Goal: Information Seeking & Learning: Check status

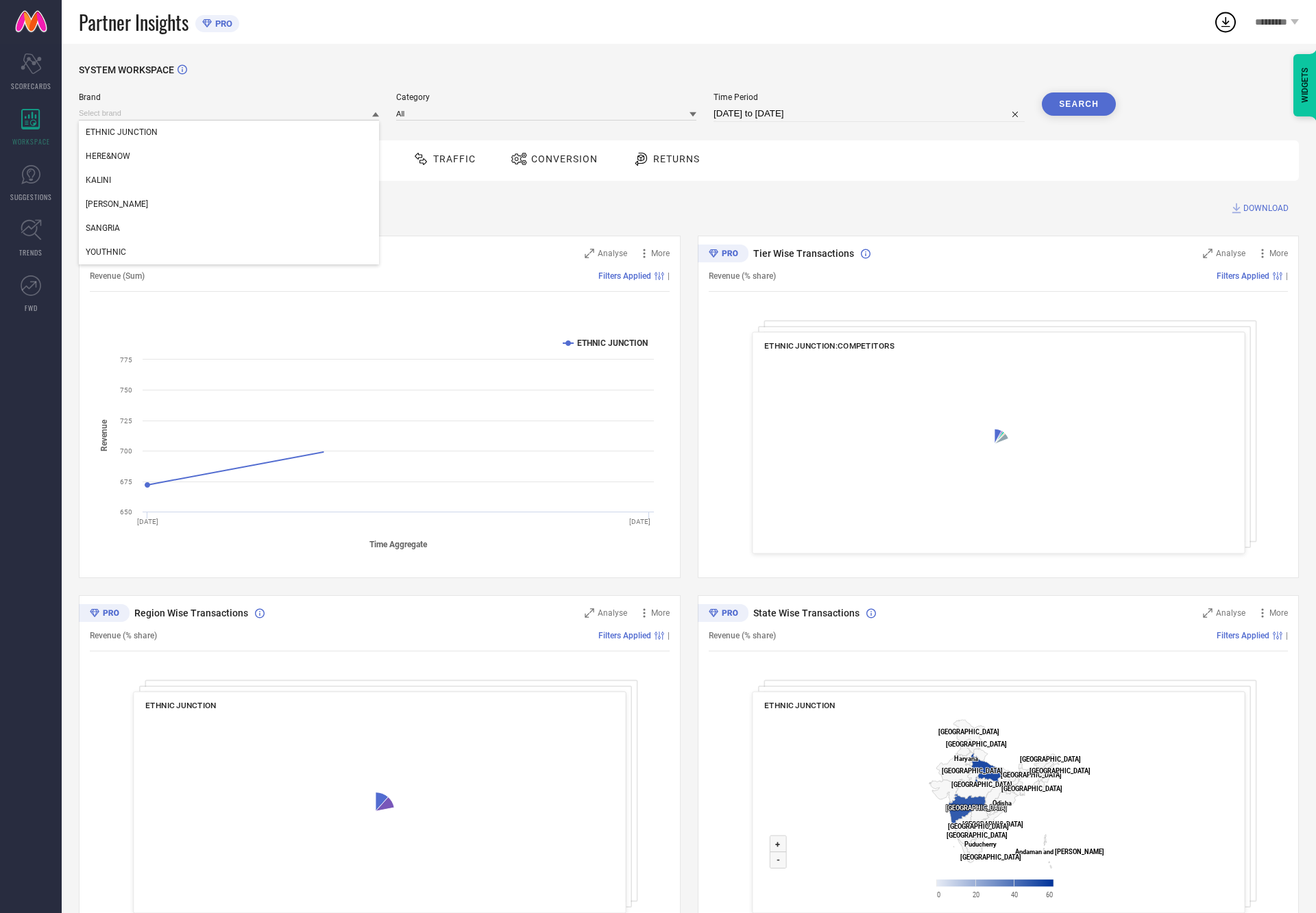
click at [177, 119] on input at bounding box center [229, 114] width 300 height 14
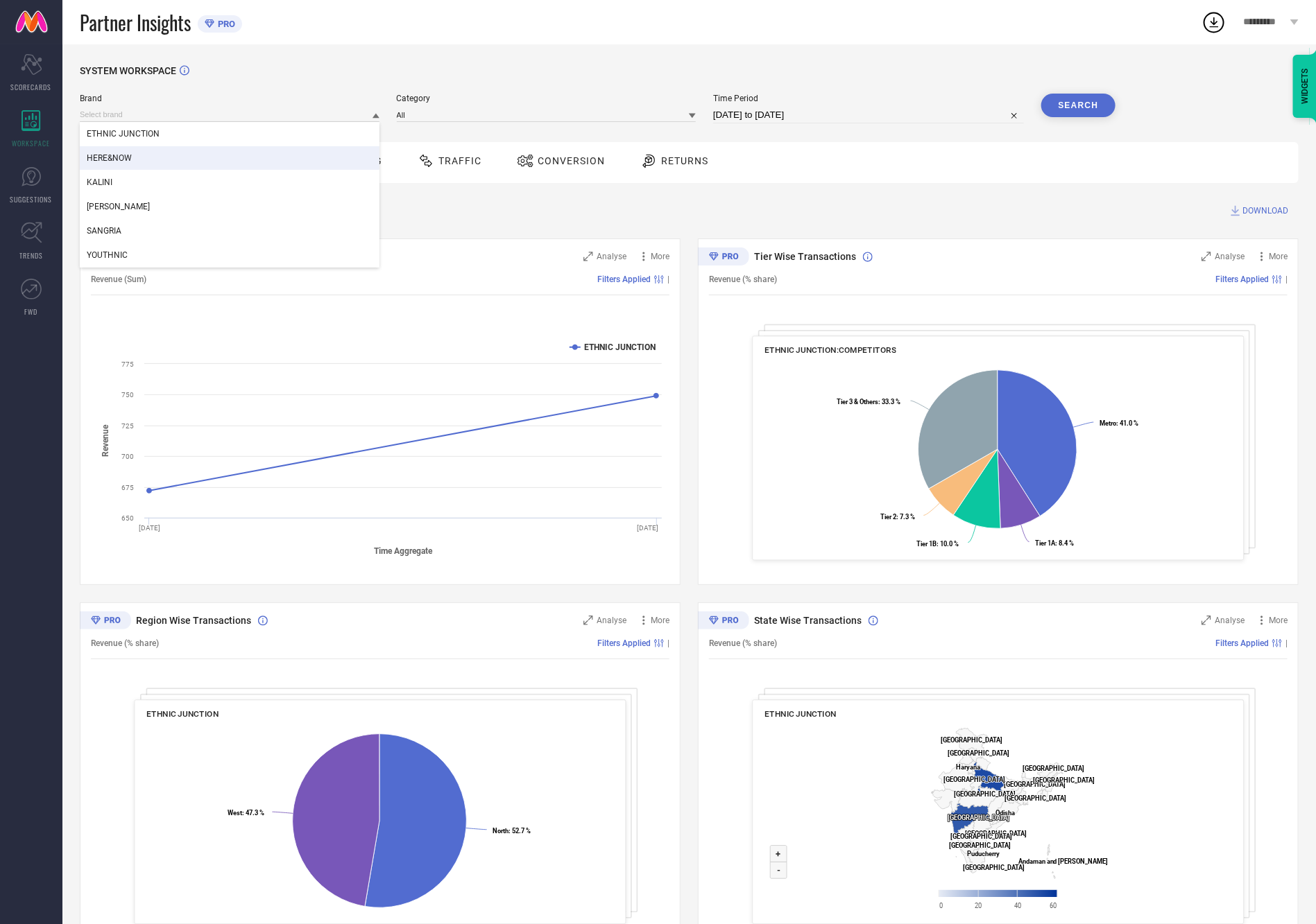
click at [157, 158] on div "HERE&NOW" at bounding box center [229, 158] width 300 height 24
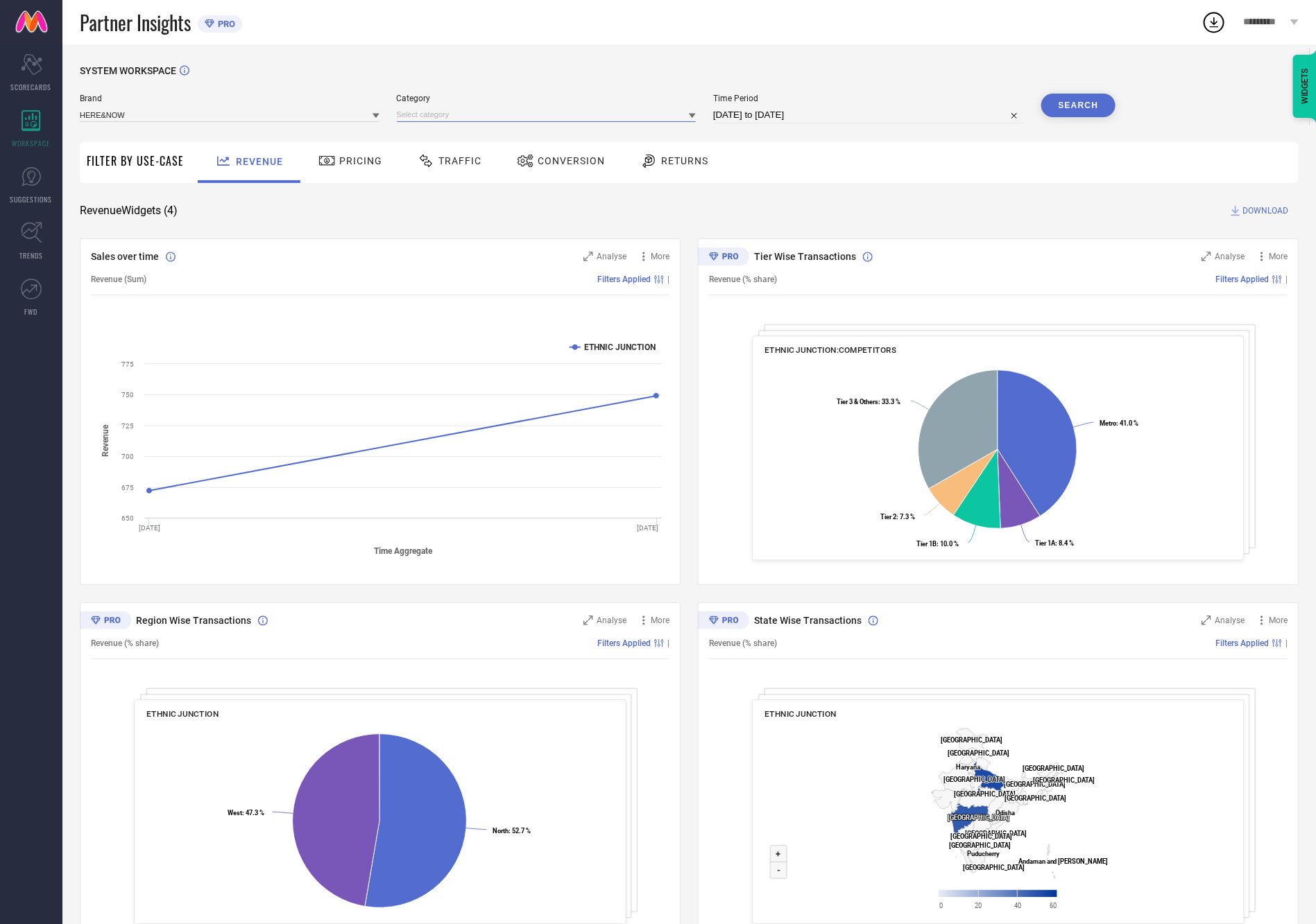
click at [412, 121] on input at bounding box center [546, 115] width 300 height 14
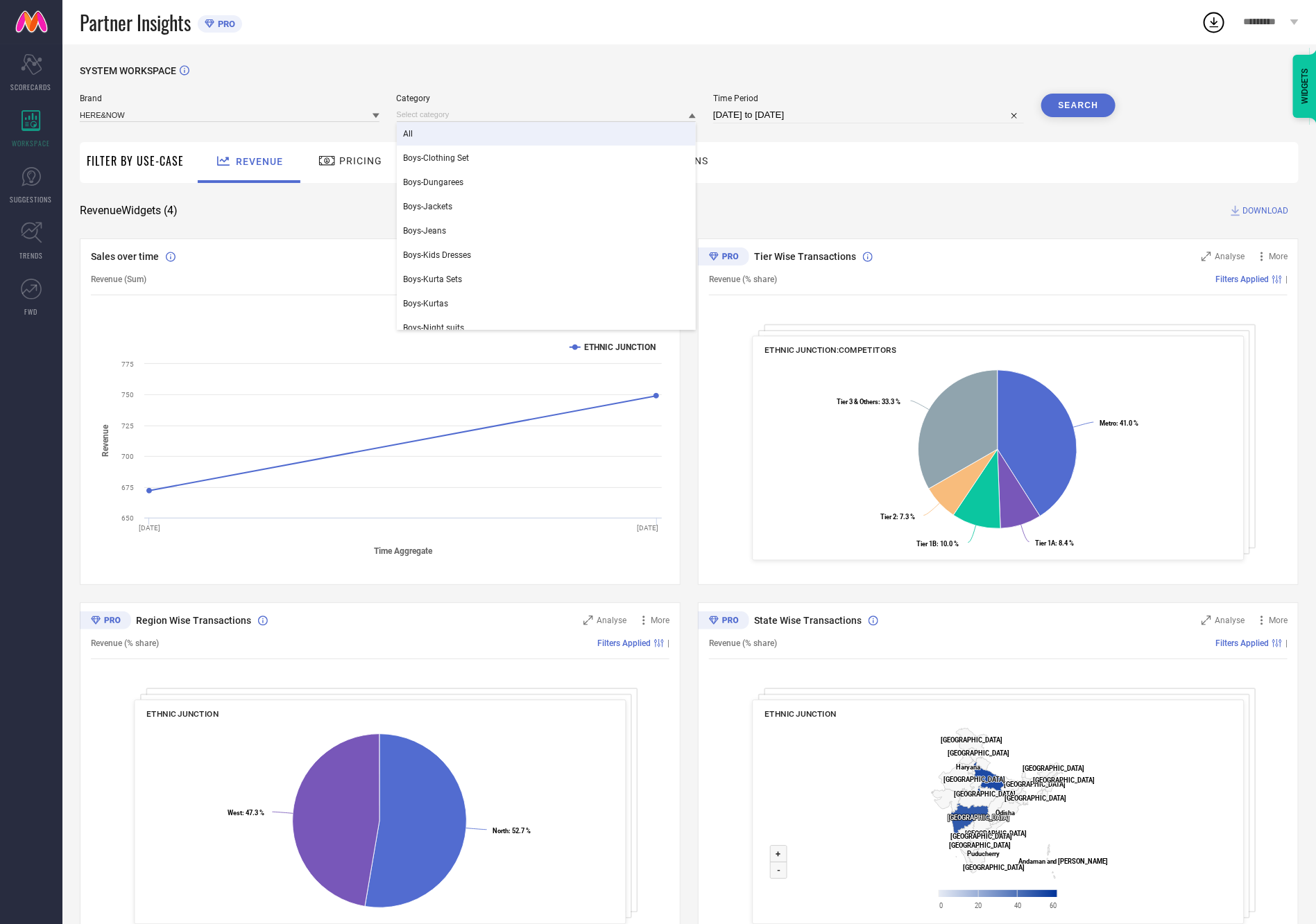
click at [414, 142] on div "All" at bounding box center [546, 134] width 300 height 24
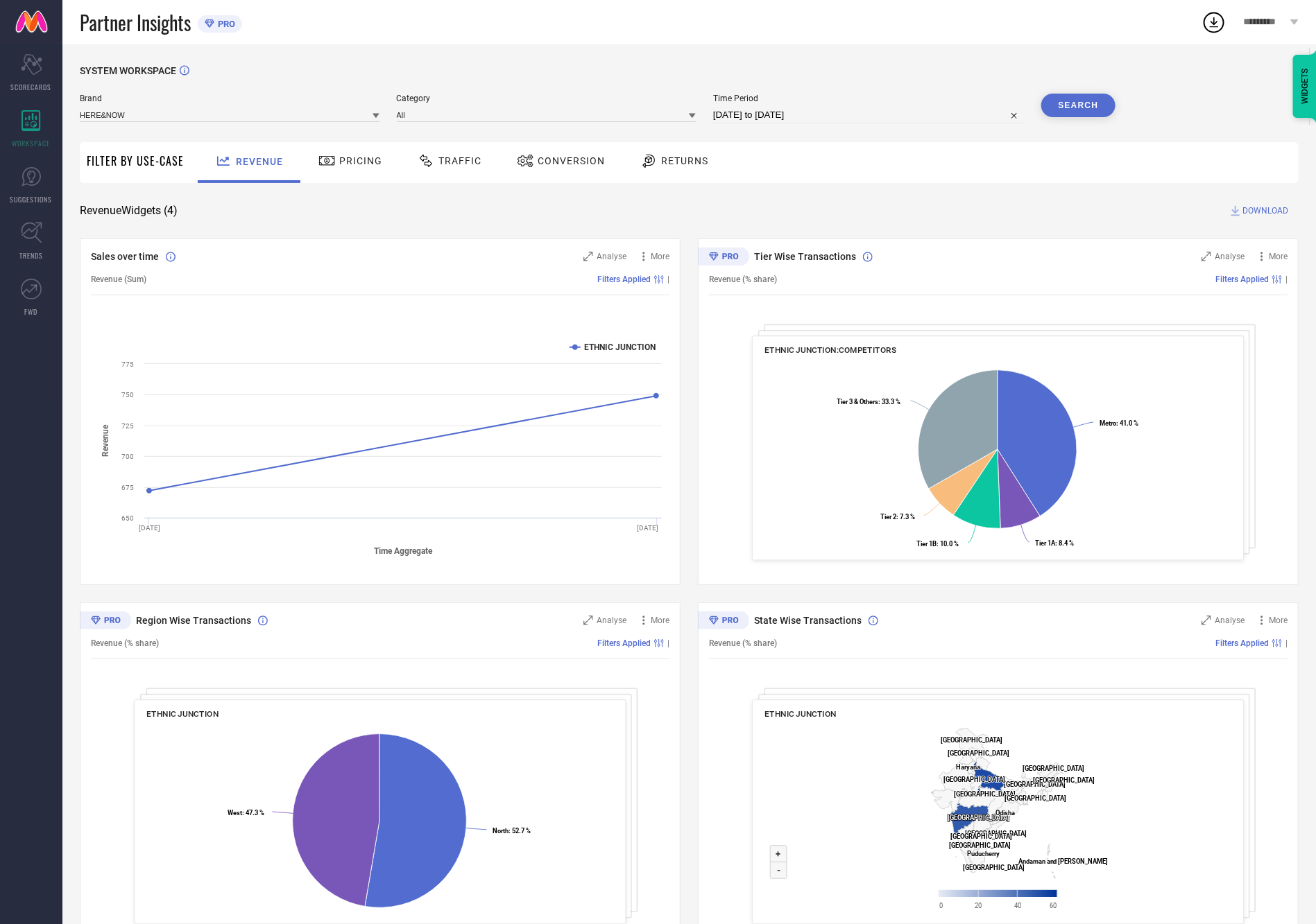
click at [814, 114] on input "15-07-2025 to 14-08-2025" at bounding box center [868, 115] width 310 height 17
select select "6"
select select "2025"
select select "7"
select select "2025"
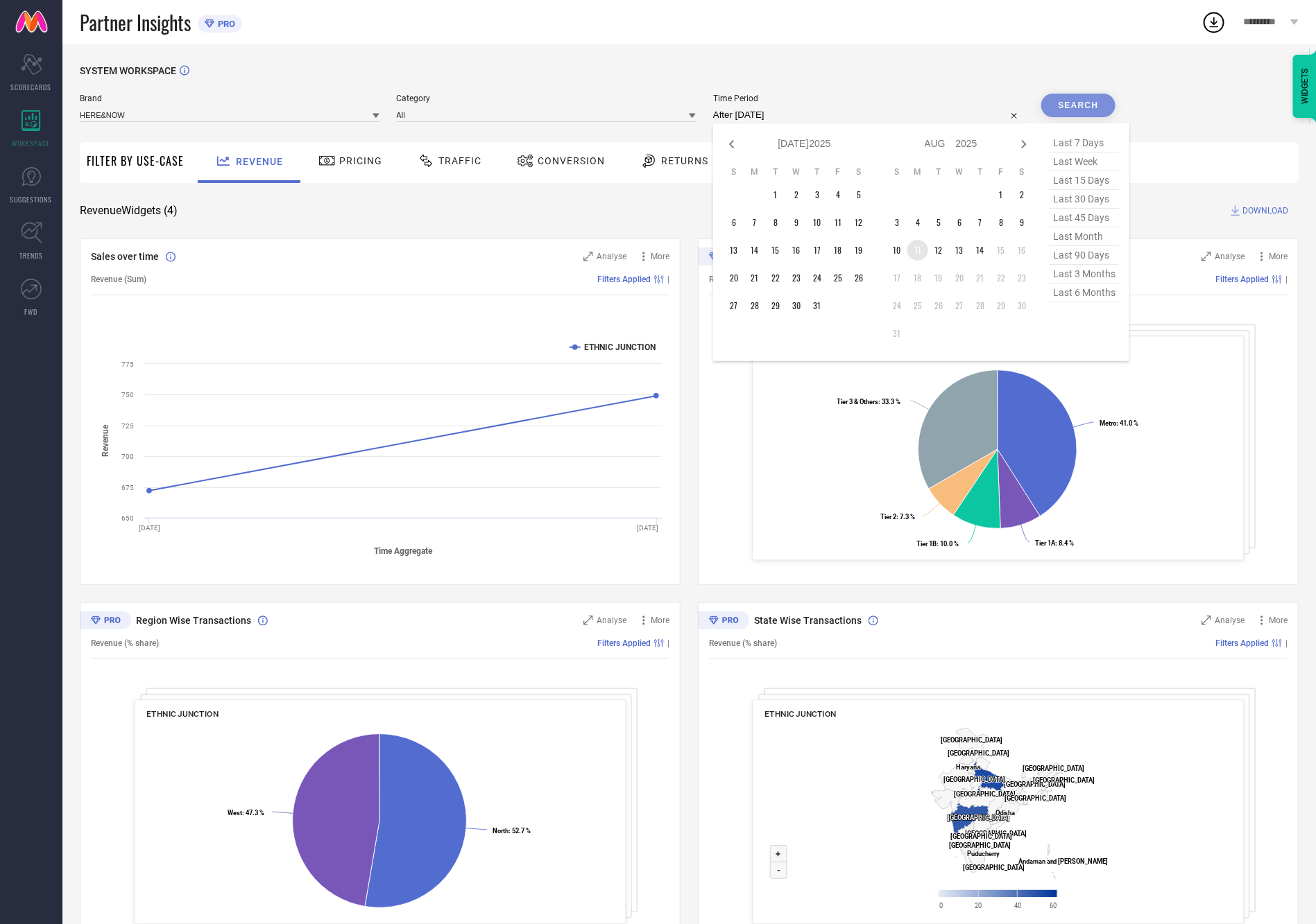
click at [928, 247] on td "11" at bounding box center [917, 250] width 21 height 21
type input "[DATE] to [DATE]"
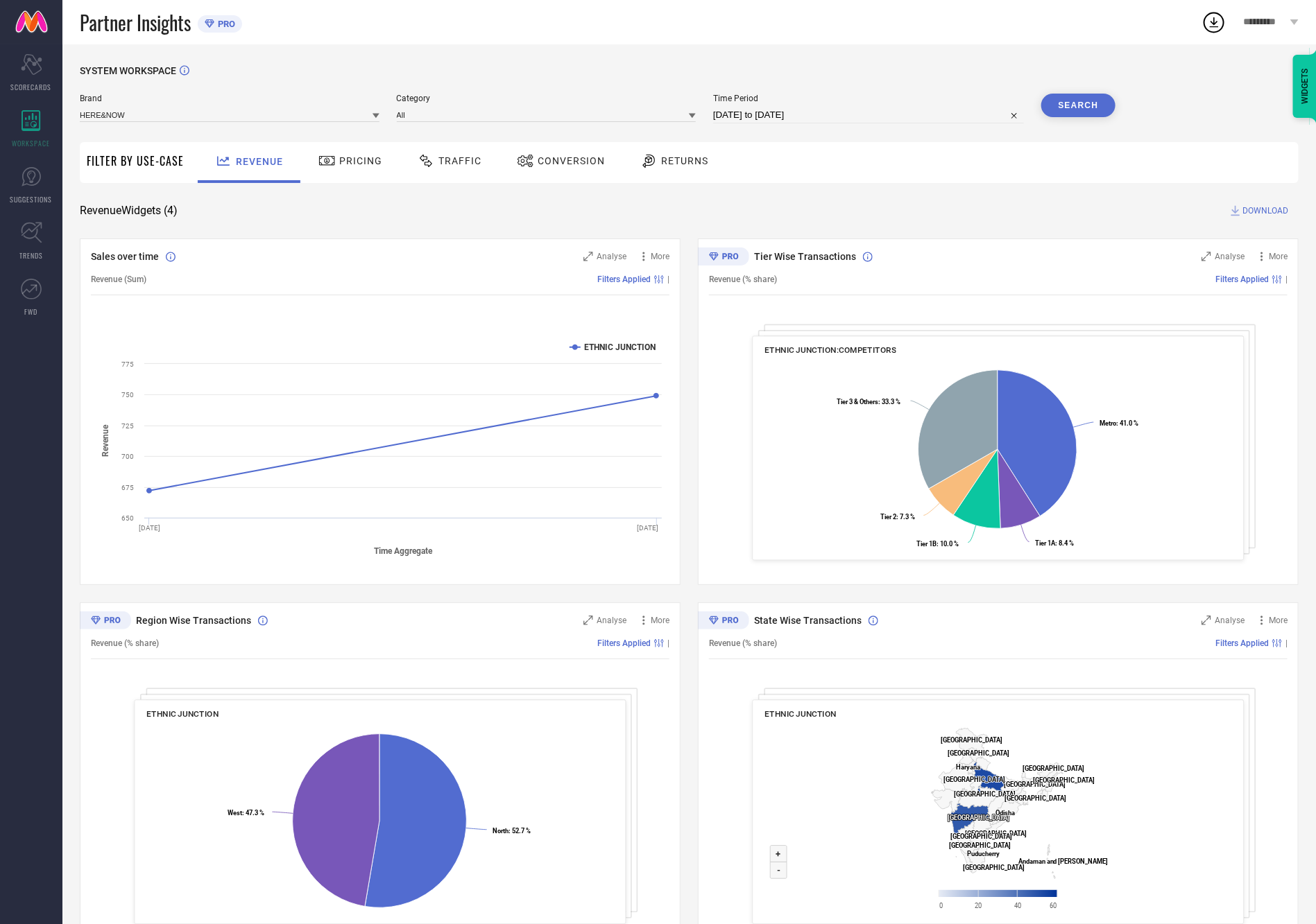
click at [1084, 106] on button "Search" at bounding box center [1078, 105] width 75 height 24
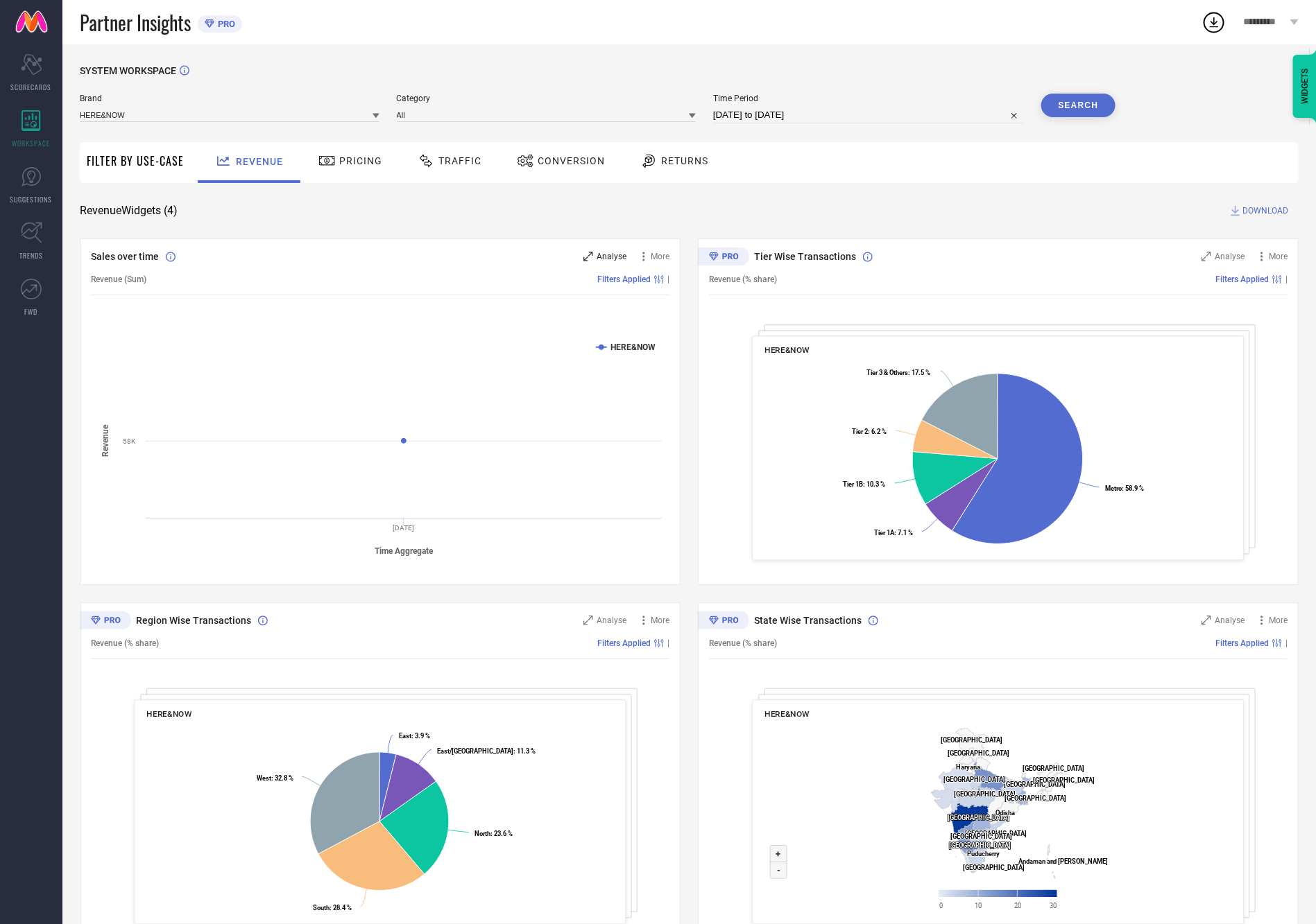
click at [584, 259] on icon at bounding box center [589, 257] width 10 height 10
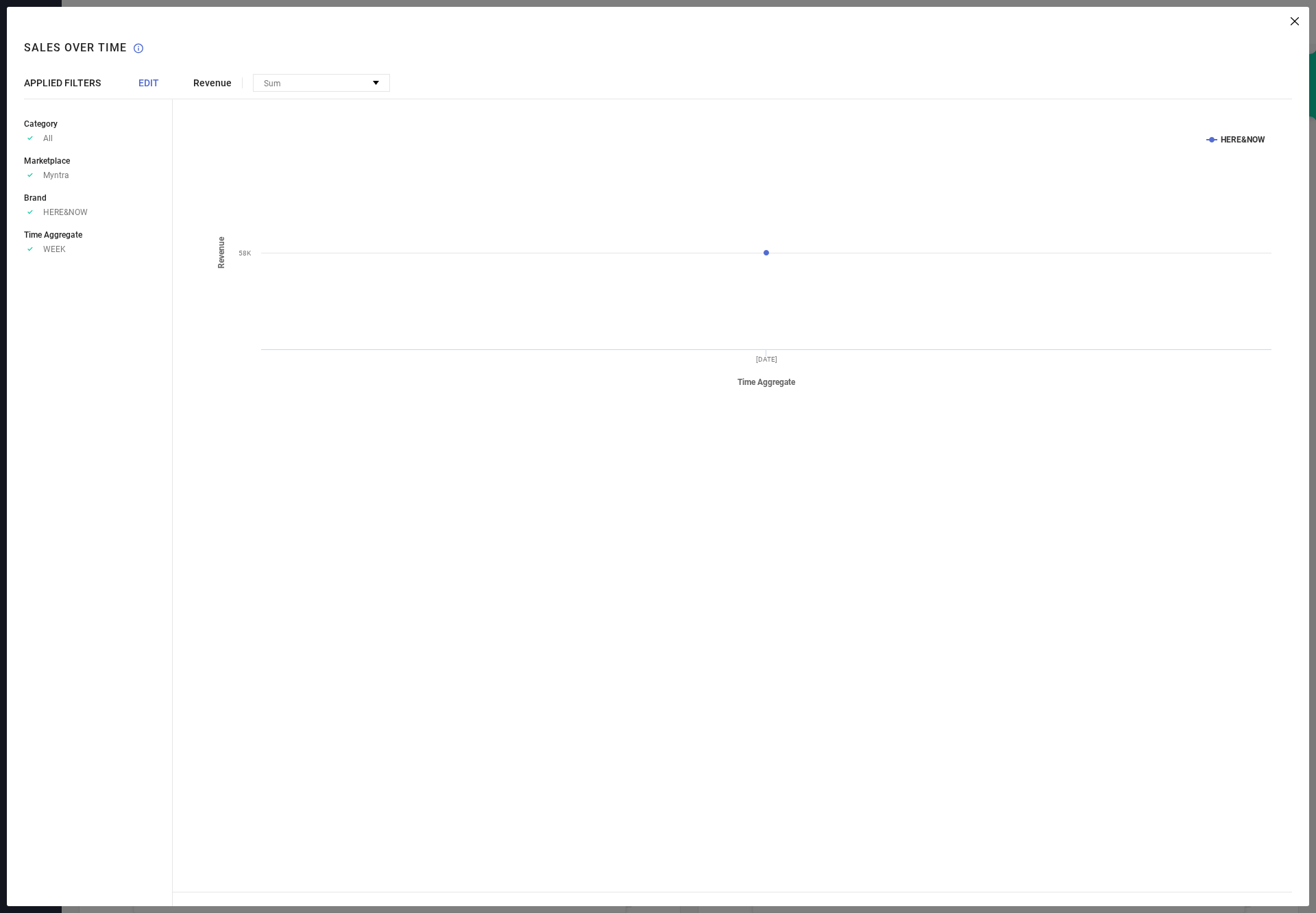
click at [140, 79] on span "EDIT" at bounding box center [148, 82] width 21 height 11
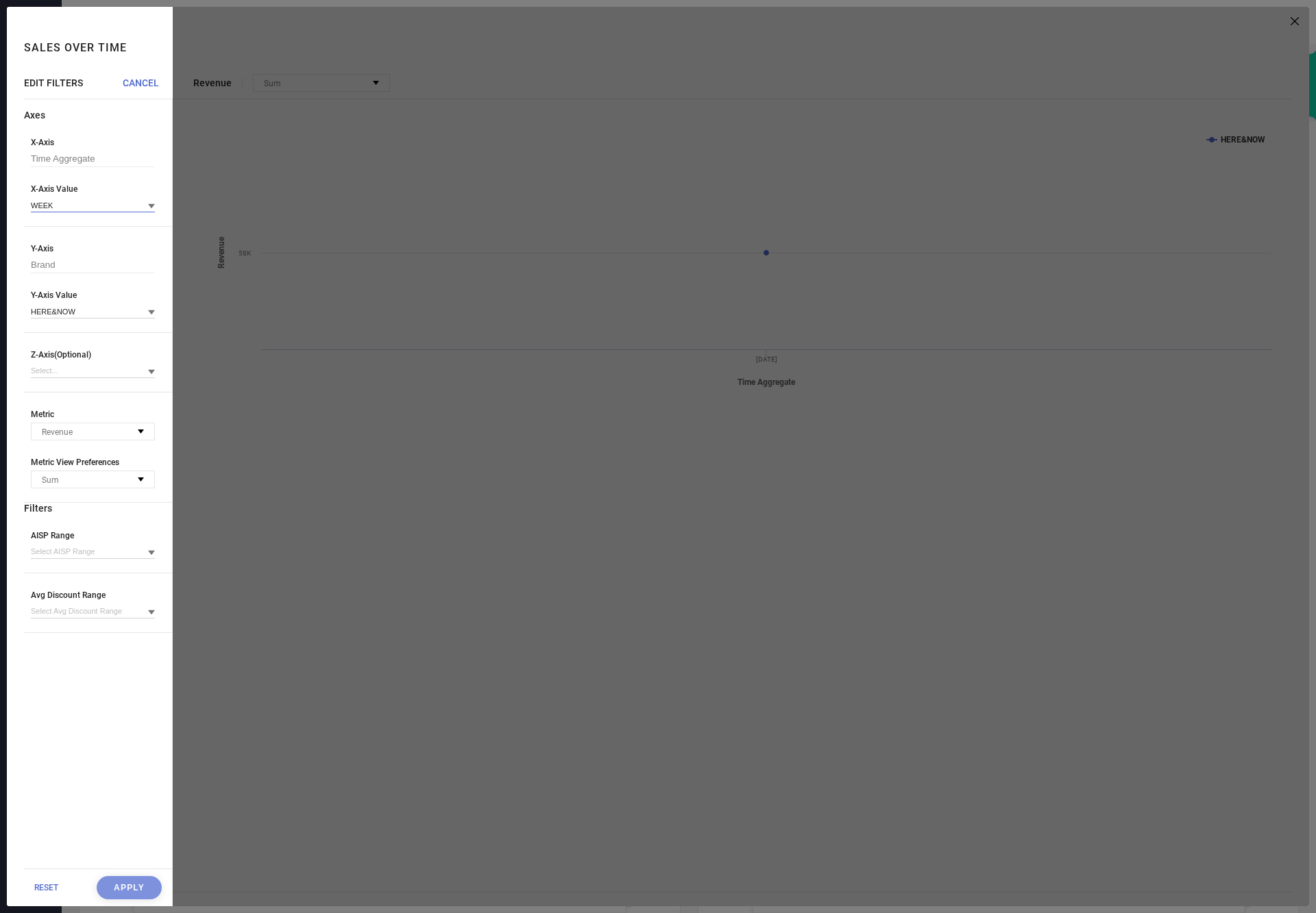
click at [62, 200] on input at bounding box center [92, 205] width 124 height 14
click at [55, 247] on div "DAY" at bounding box center [92, 248] width 124 height 23
click at [119, 892] on button "Apply" at bounding box center [129, 887] width 65 height 23
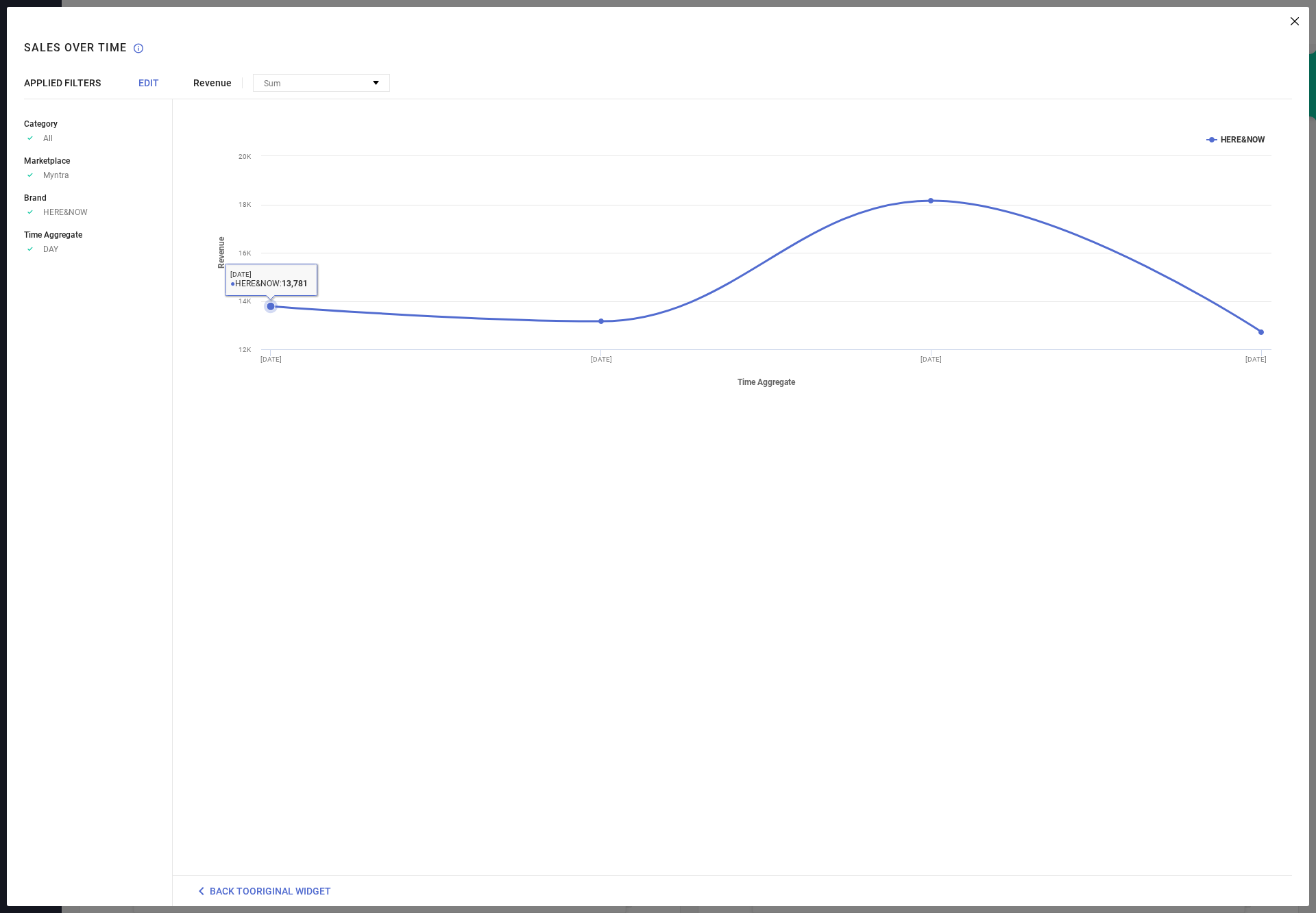
click at [267, 307] on icon at bounding box center [271, 307] width 9 height 9
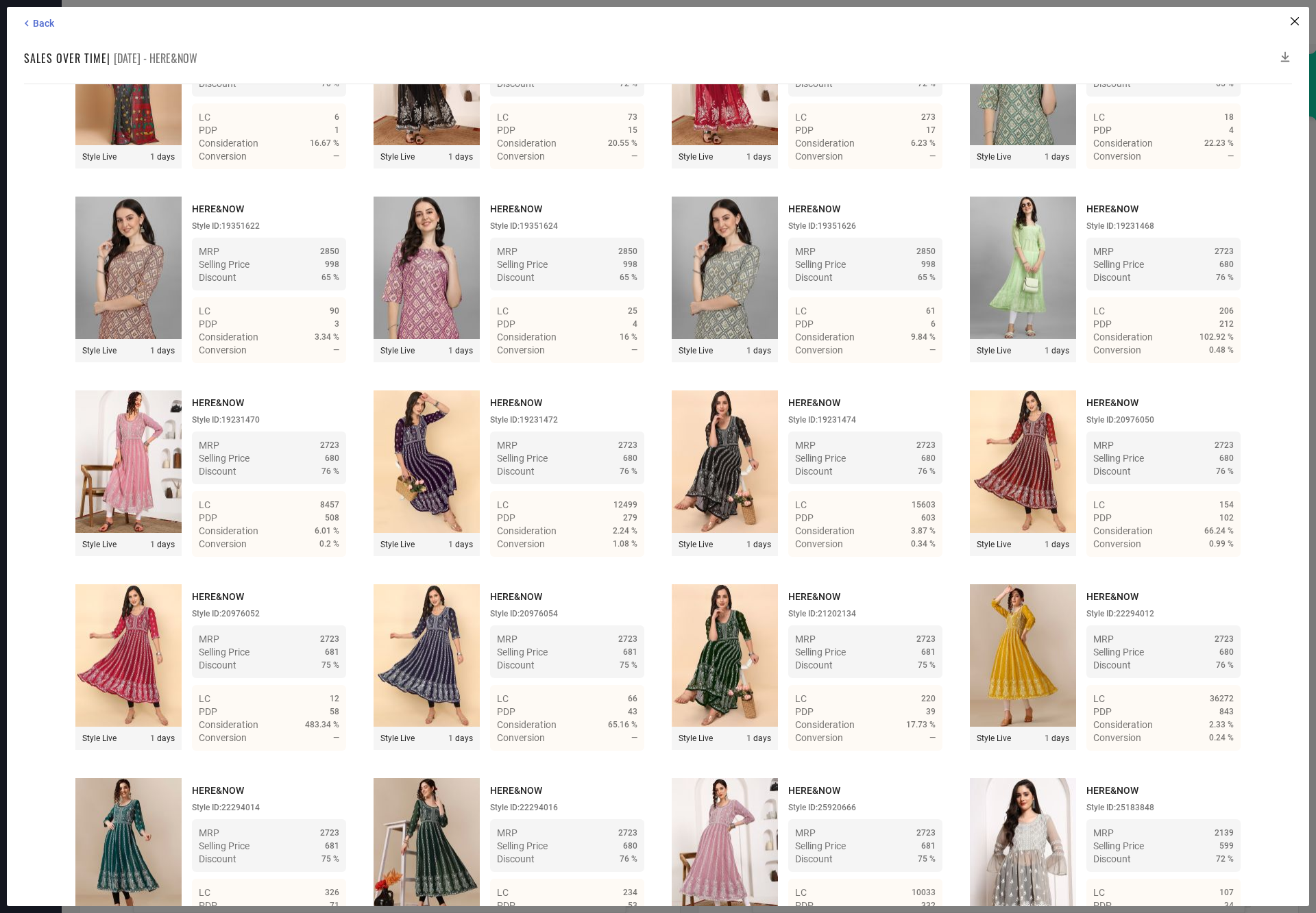
scroll to position [1977, 0]
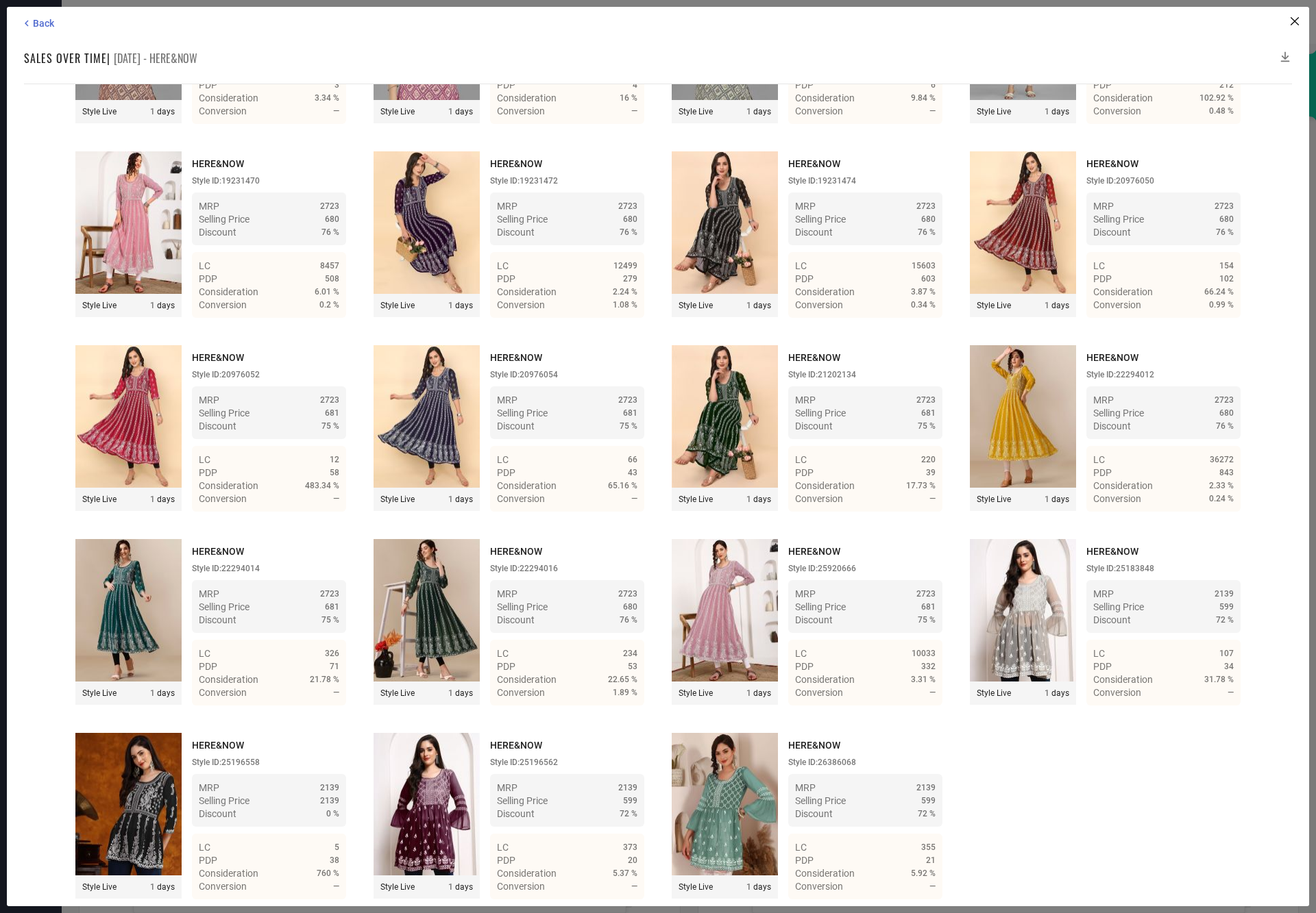
click at [1279, 66] on div "Back Sales over time | 11 Aug 25 - HERE&NOW Time Duration: MRP : High to Low MR…" at bounding box center [658, 456] width 1302 height 900
click at [1279, 65] on div at bounding box center [1285, 58] width 13 height 16
click at [1285, 56] on icon at bounding box center [1285, 57] width 9 height 10
click at [1283, 56] on icon at bounding box center [1285, 56] width 13 height 13
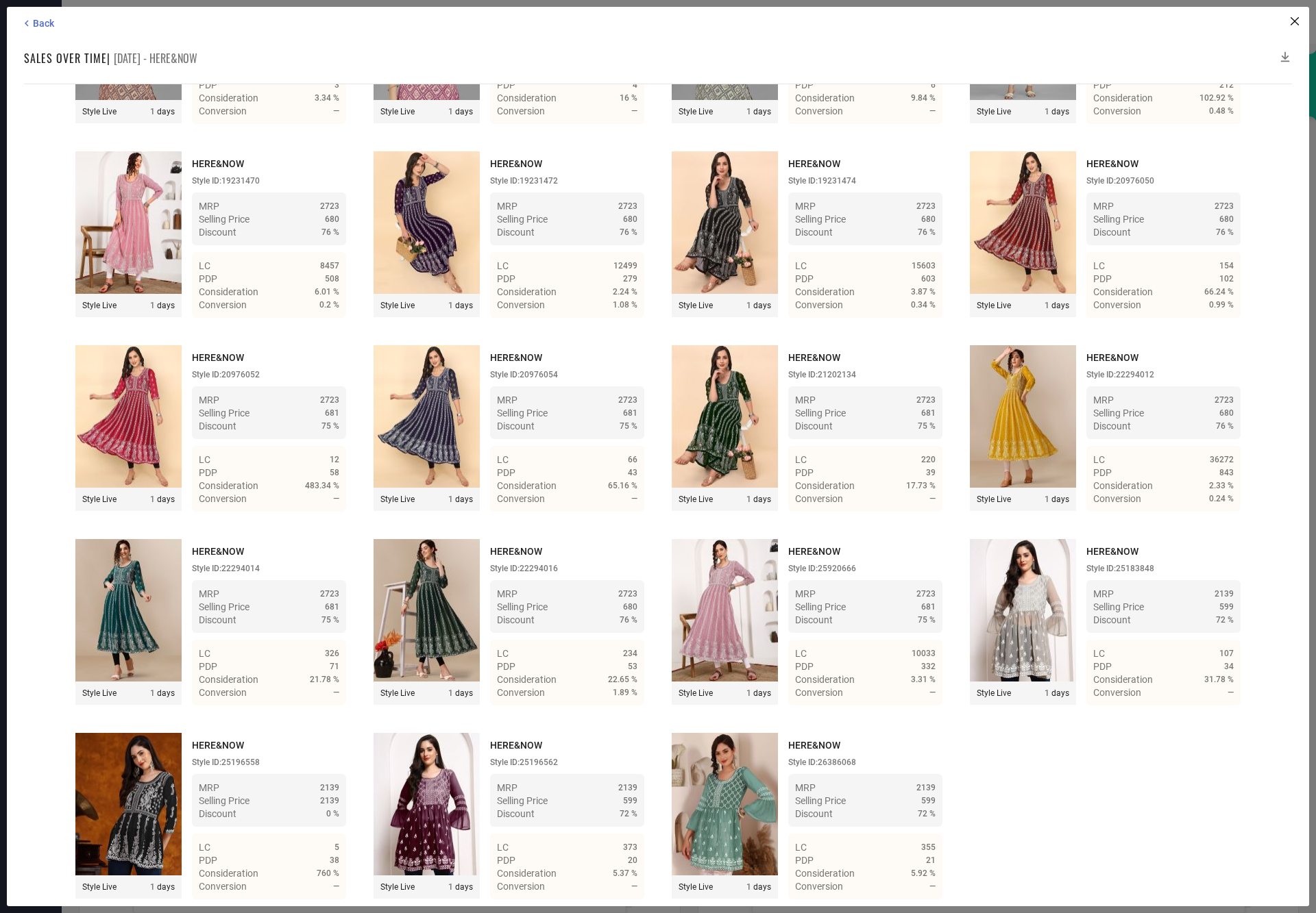
click at [1283, 54] on icon at bounding box center [1285, 56] width 13 height 13
click at [31, 23] on icon at bounding box center [26, 23] width 12 height 12
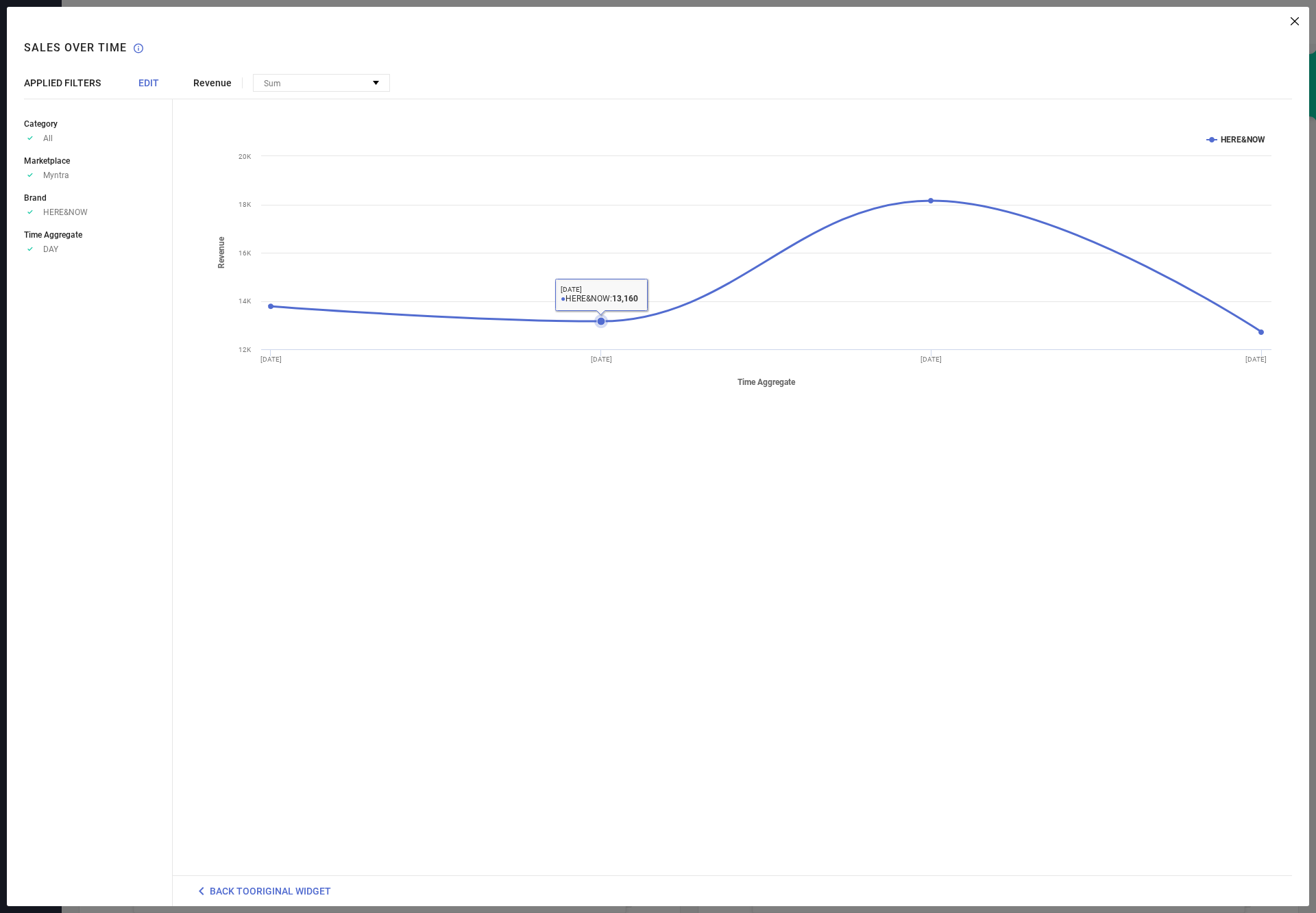
click at [600, 322] on icon at bounding box center [601, 322] width 9 height 9
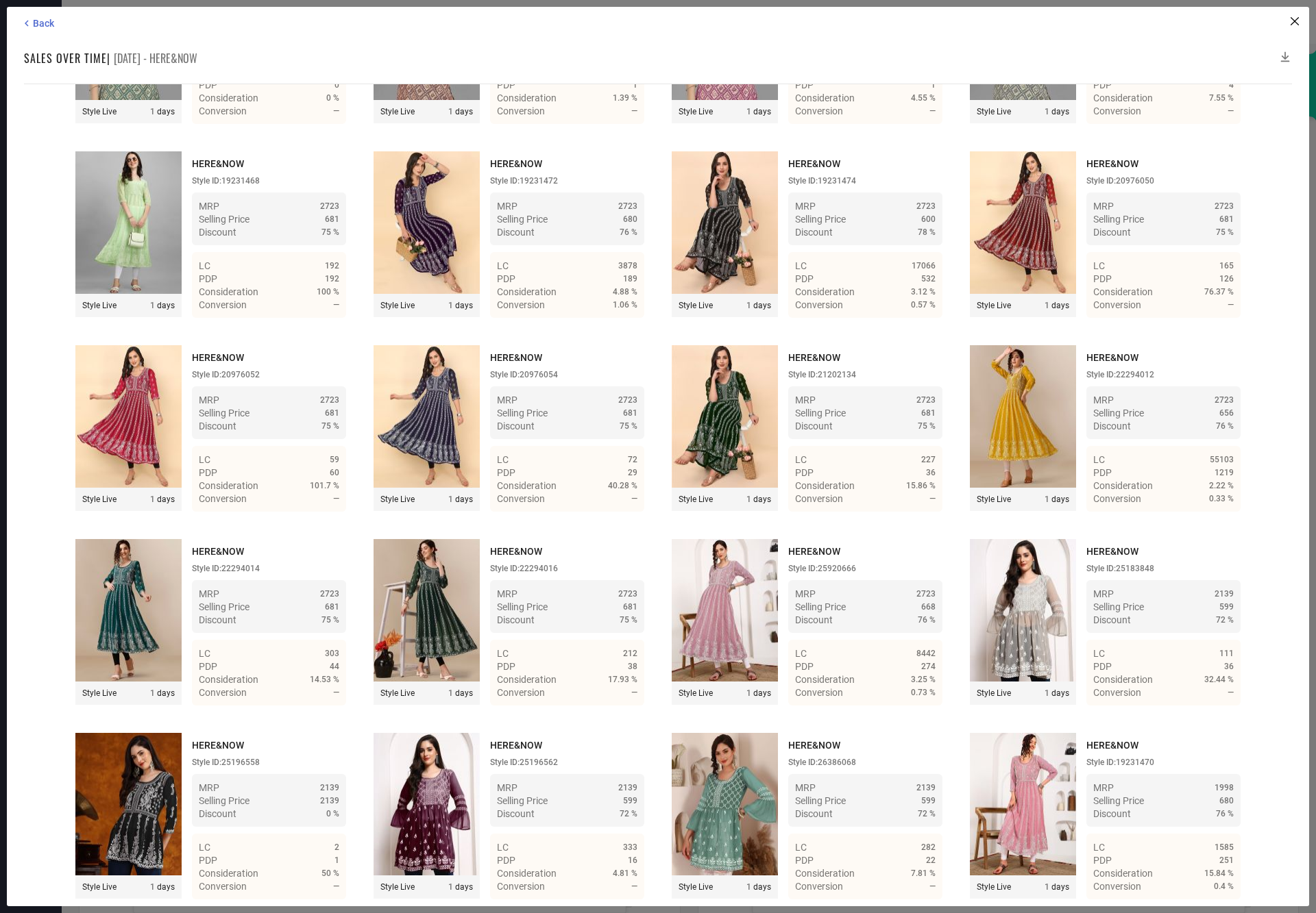
click at [1285, 54] on icon at bounding box center [1285, 56] width 13 height 13
click at [1287, 54] on icon at bounding box center [1285, 56] width 13 height 13
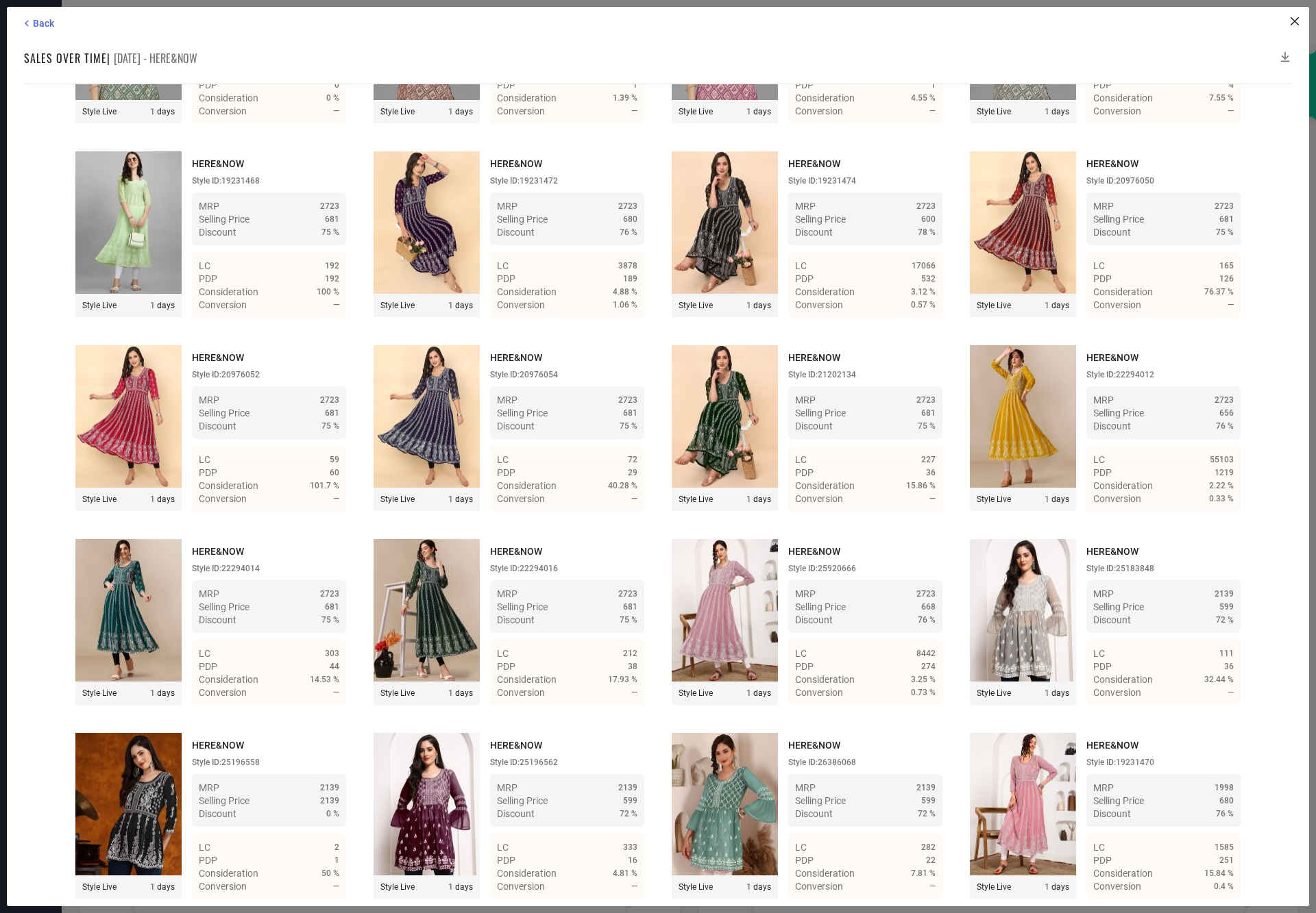
click at [1287, 54] on icon at bounding box center [1285, 56] width 13 height 13
click at [1288, 54] on icon at bounding box center [1285, 56] width 13 height 13
click at [1291, 54] on icon at bounding box center [1285, 56] width 13 height 13
click at [1283, 50] on icon at bounding box center [1285, 56] width 13 height 13
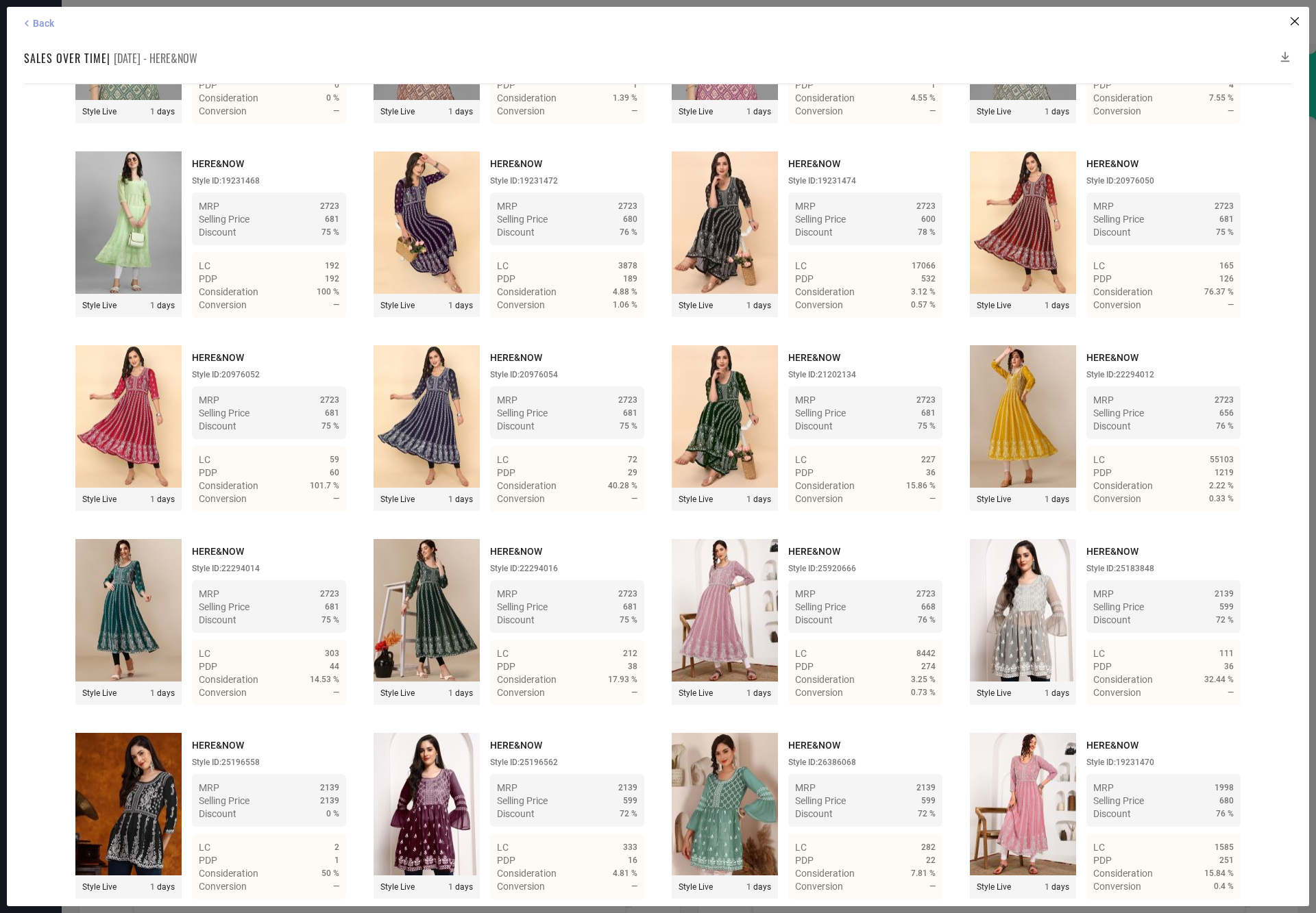
click at [35, 25] on span "Back" at bounding box center [43, 23] width 21 height 11
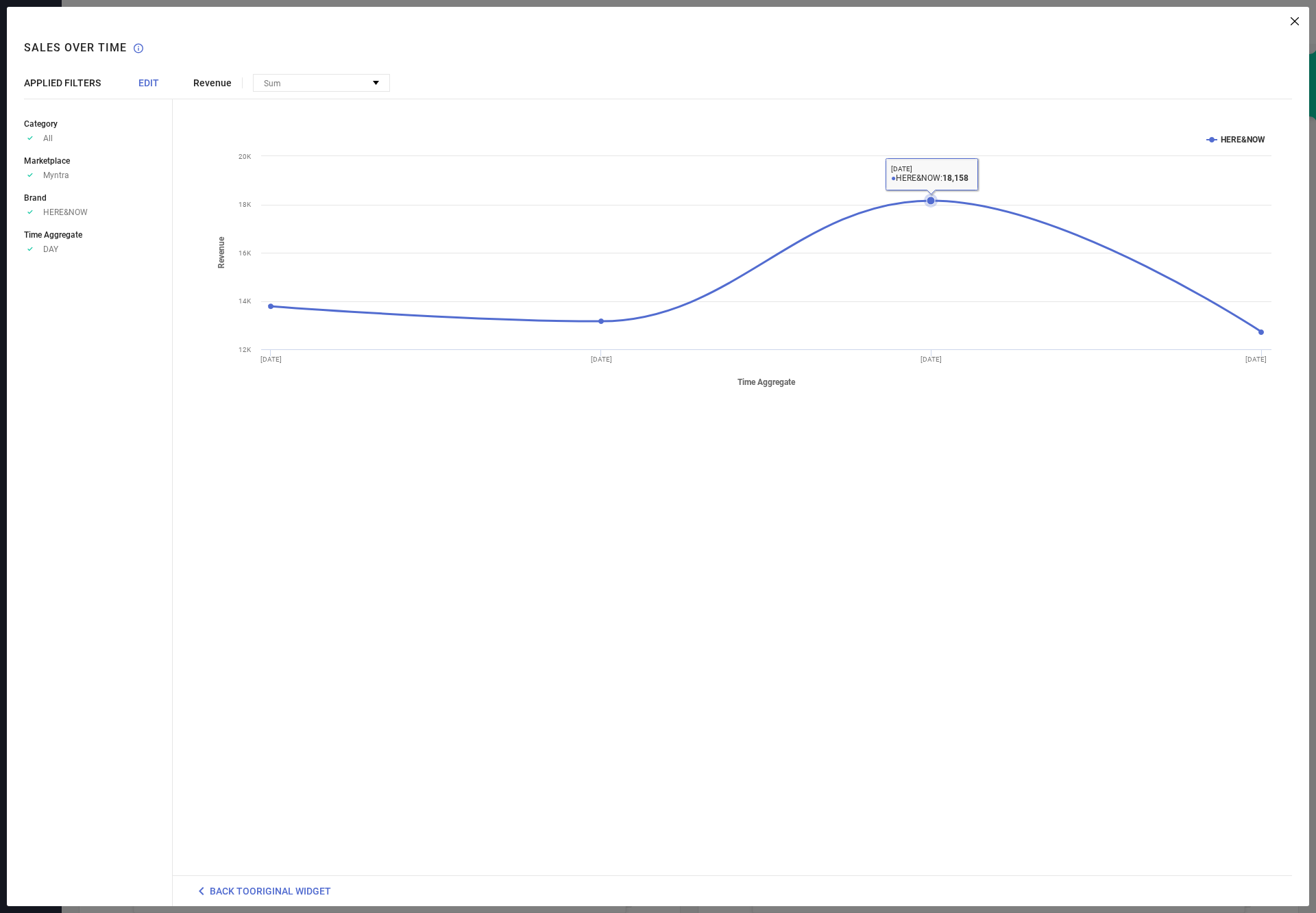
click at [929, 198] on icon at bounding box center [931, 201] width 9 height 9
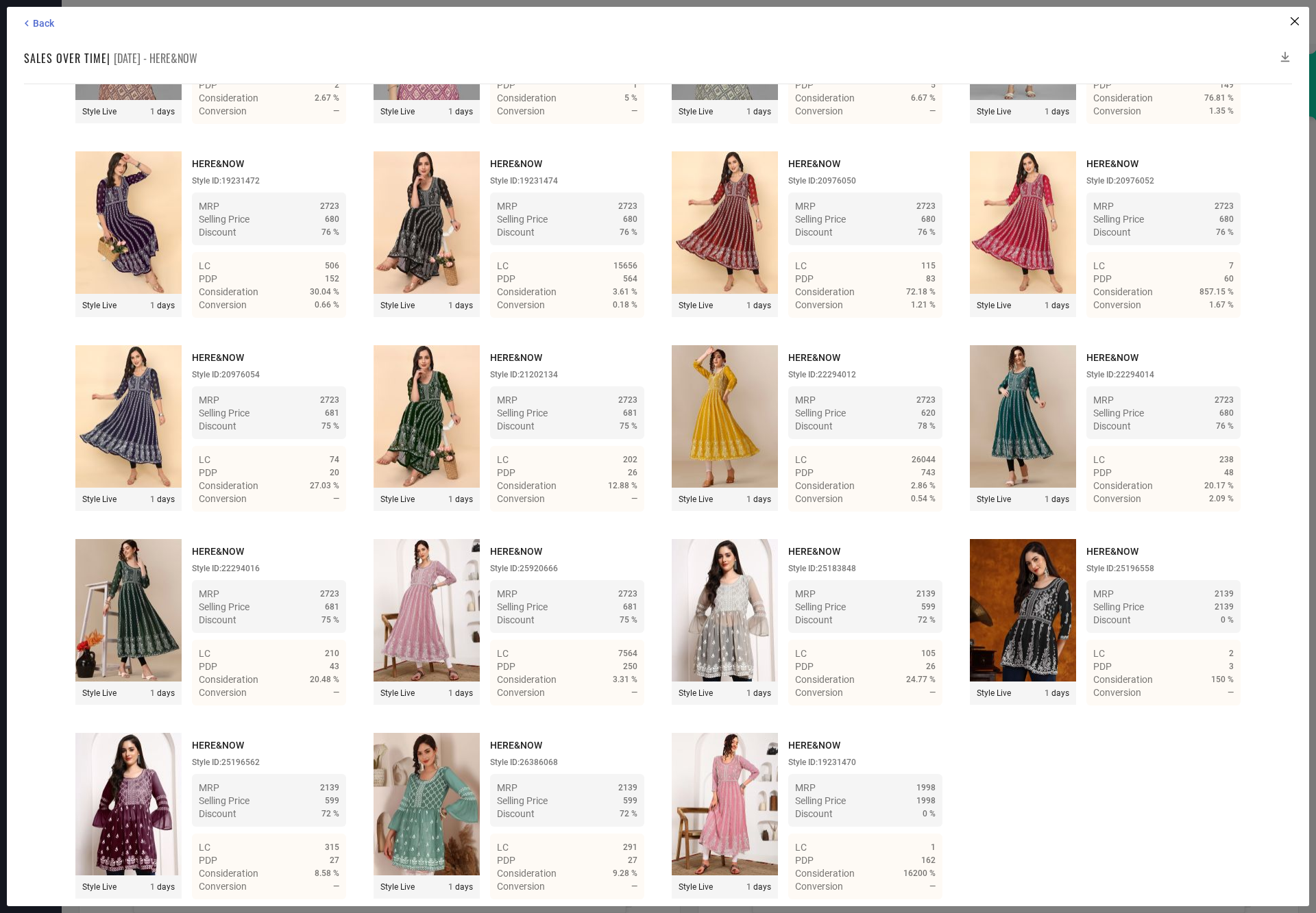
click at [1283, 53] on icon at bounding box center [1285, 56] width 13 height 13
click at [1283, 52] on icon at bounding box center [1285, 56] width 13 height 13
click at [35, 19] on span "Back" at bounding box center [43, 23] width 21 height 11
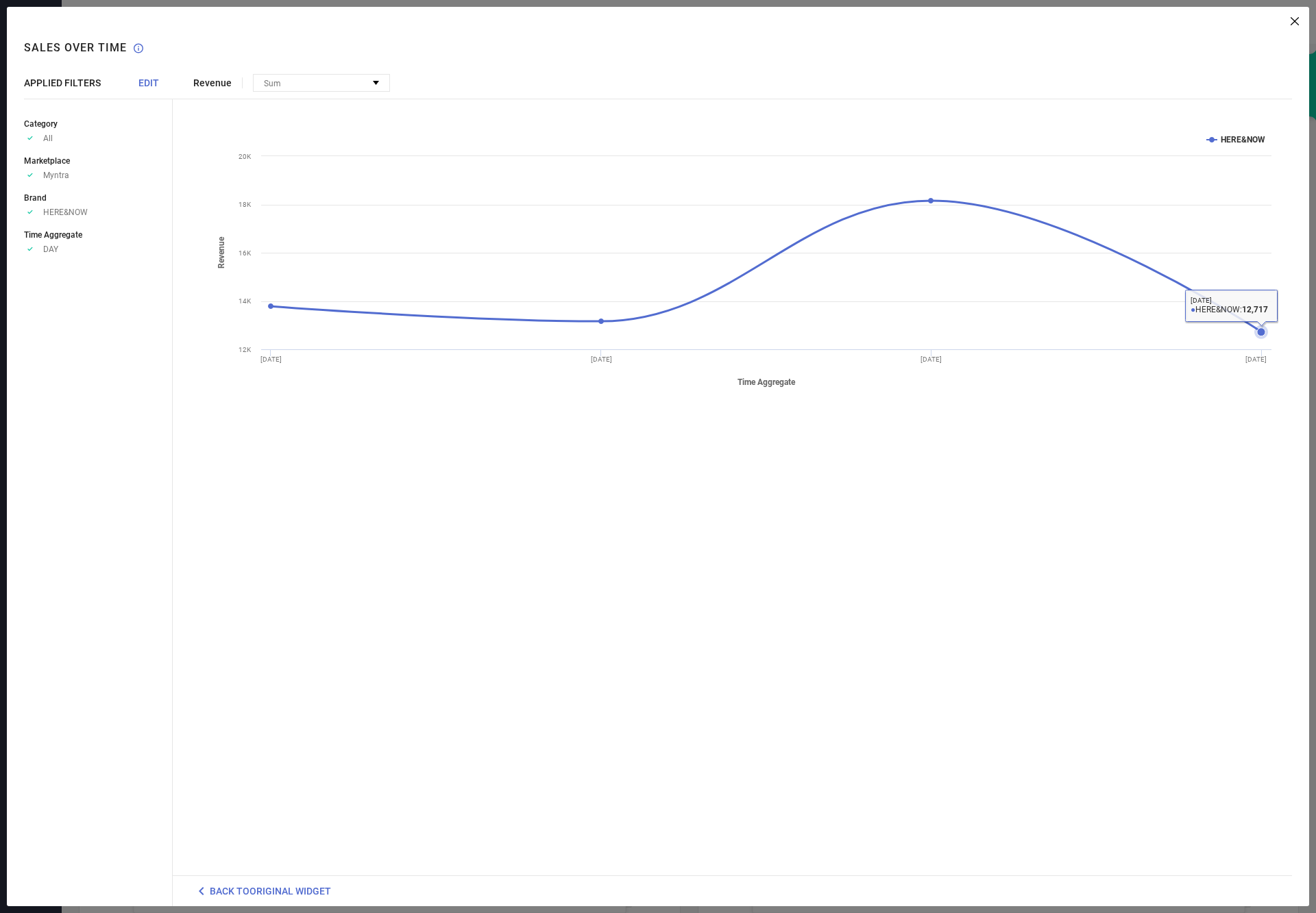
click at [1261, 329] on g at bounding box center [768, 268] width 1000 height 141
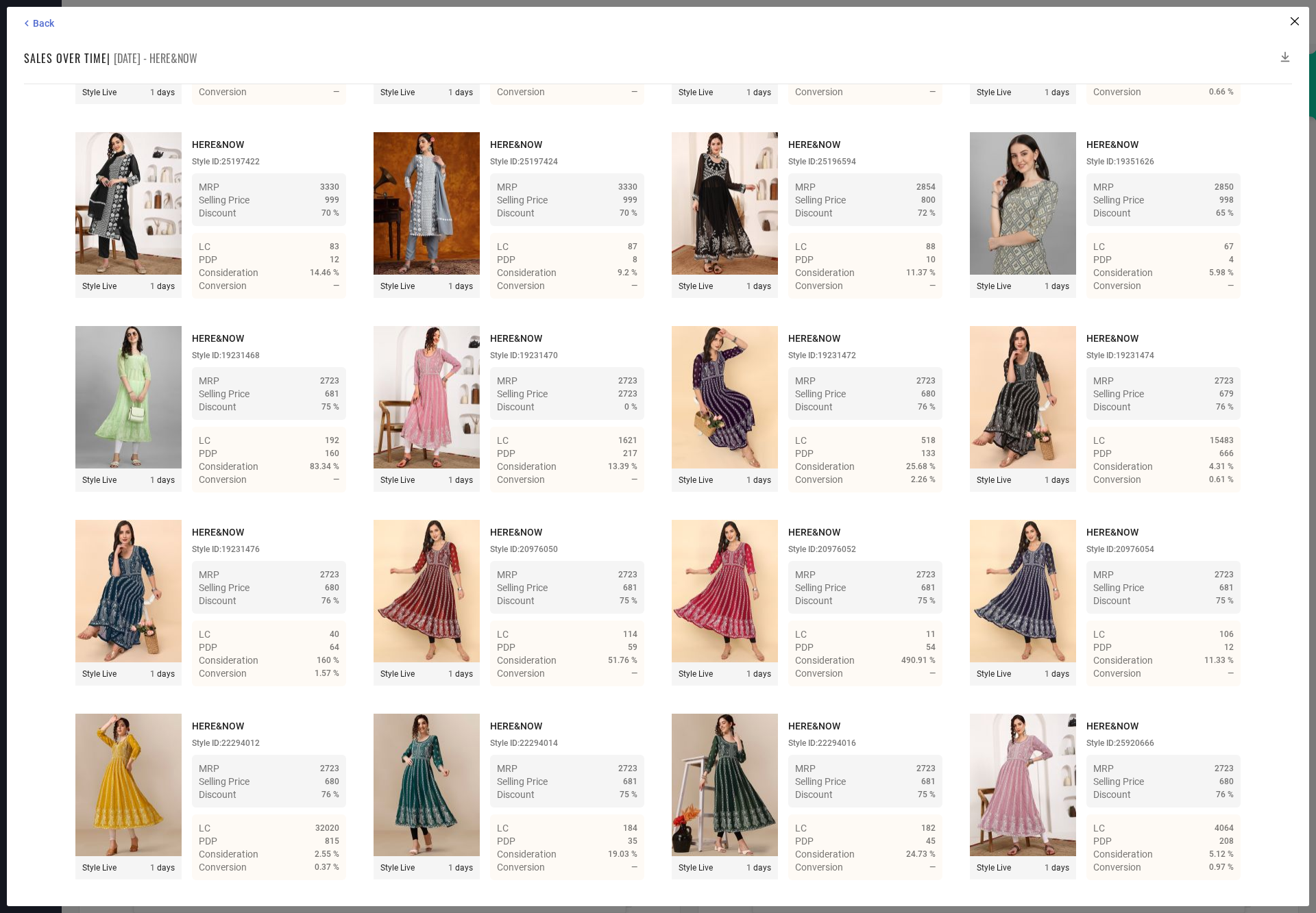
scroll to position [1385, 0]
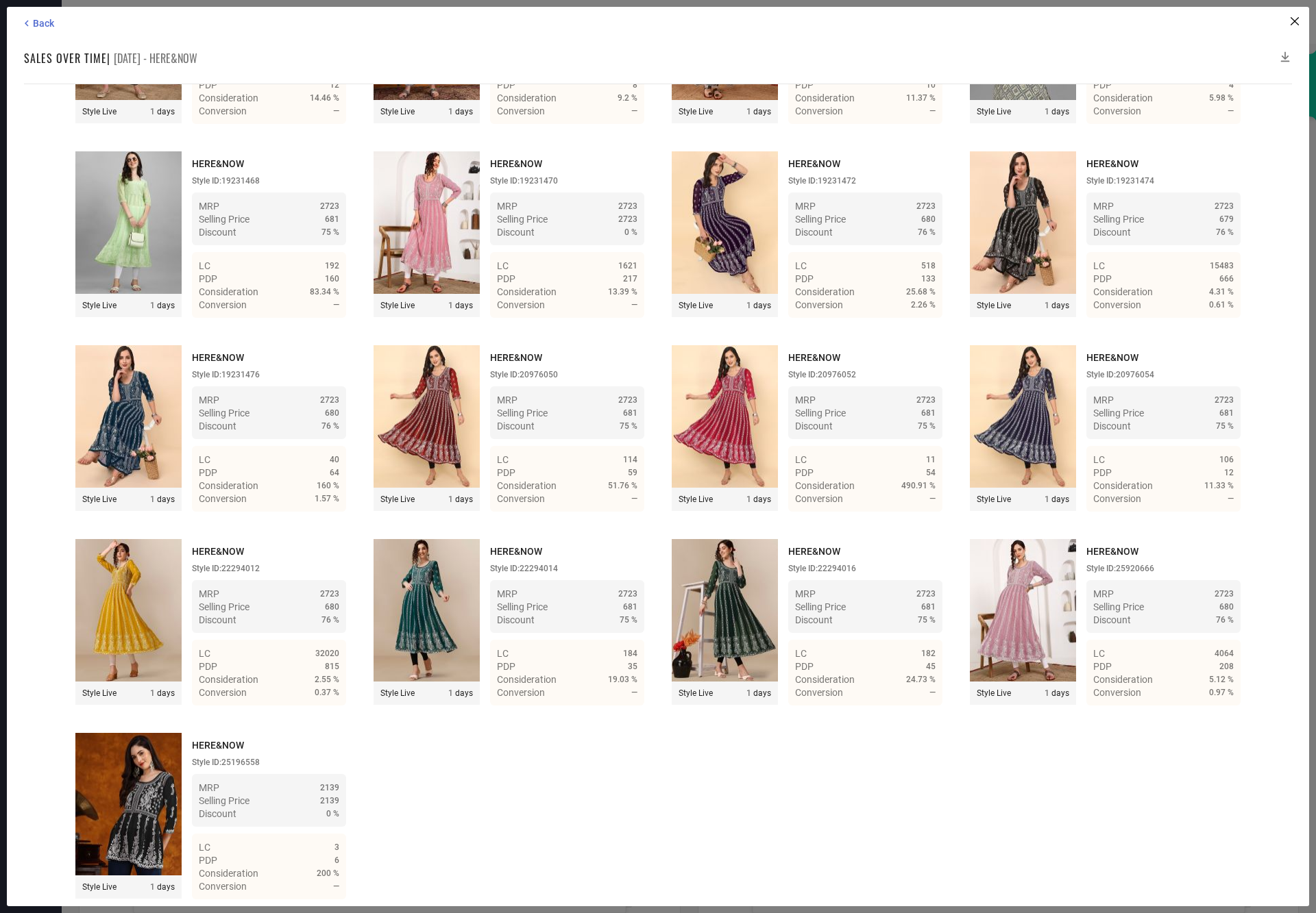
click at [1283, 53] on icon at bounding box center [1285, 56] width 13 height 13
click at [1283, 54] on icon at bounding box center [1285, 56] width 13 height 13
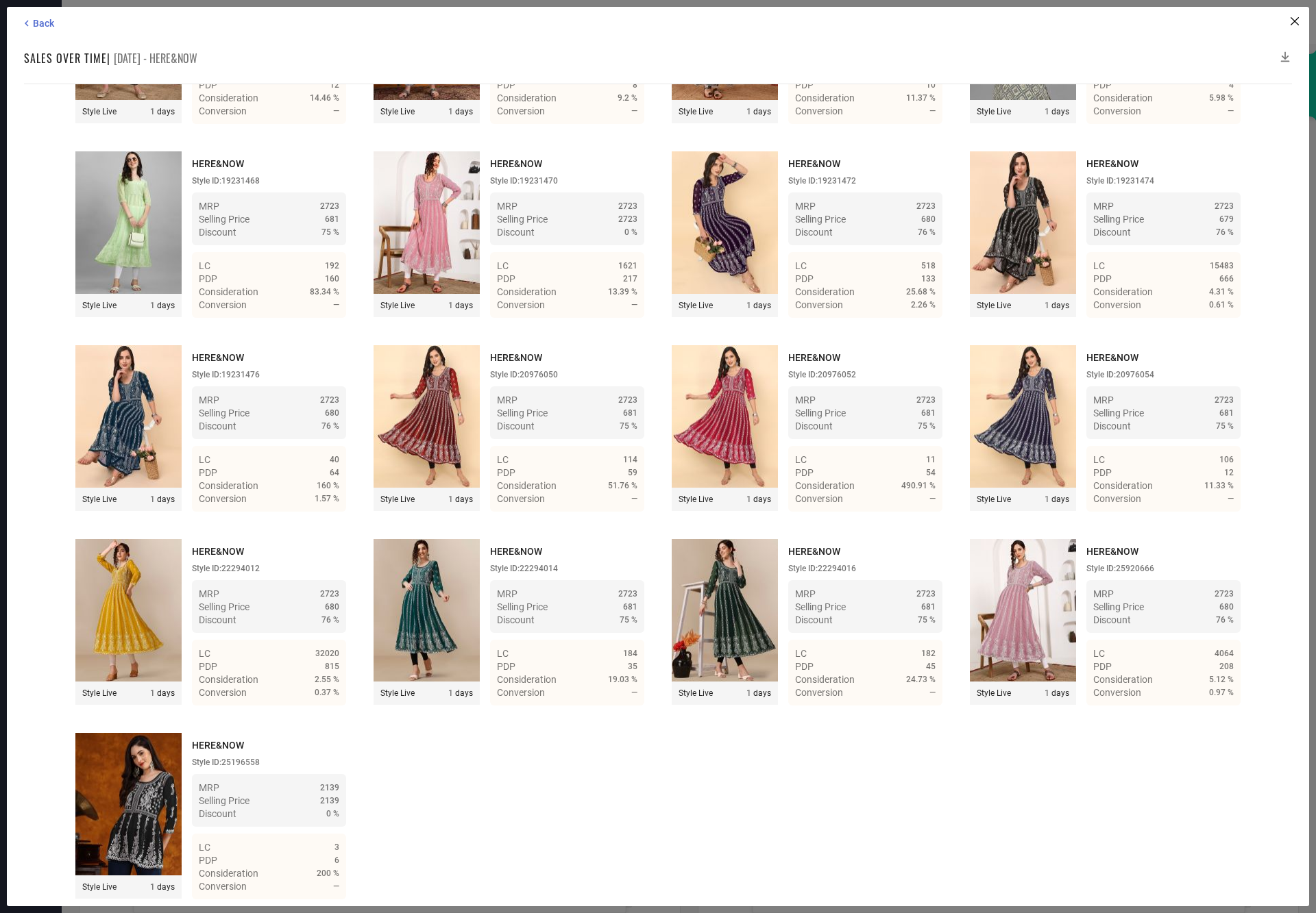
click at [1283, 54] on icon at bounding box center [1285, 56] width 13 height 13
click at [23, 21] on icon at bounding box center [26, 23] width 12 height 12
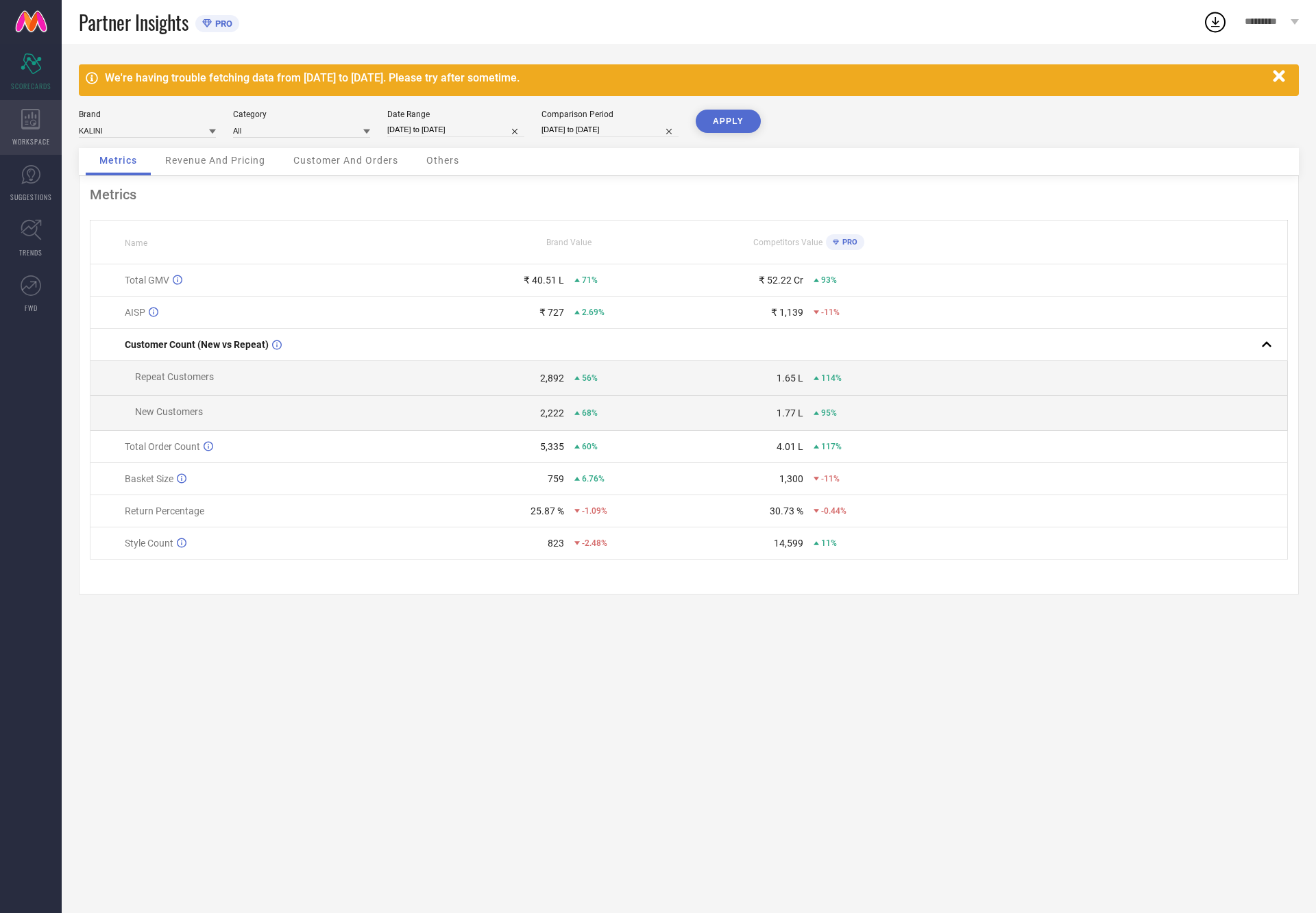
click at [25, 129] on div "WORKSPACE" at bounding box center [31, 127] width 62 height 55
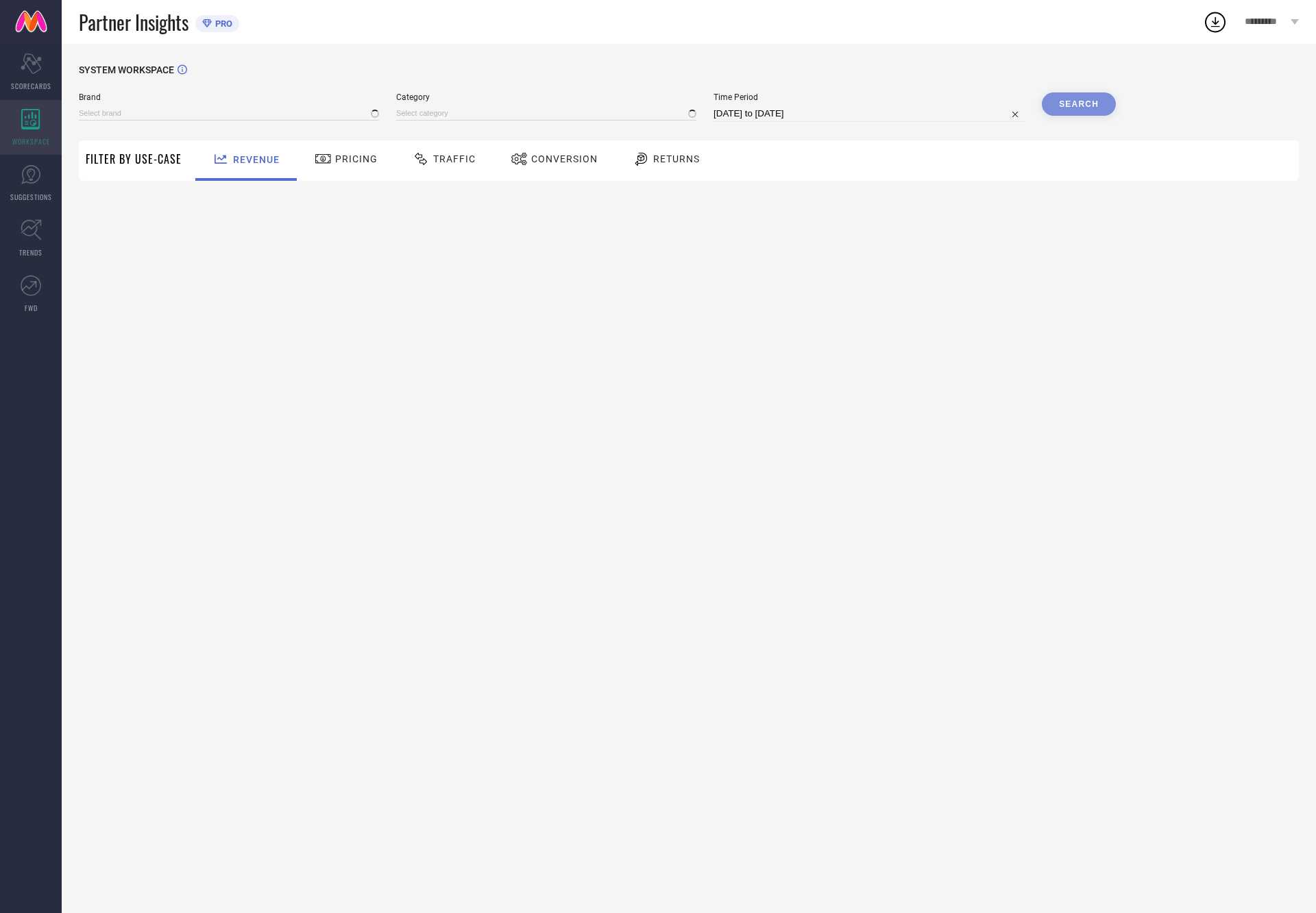
type input "ETHNIC JUNCTION"
type input "All"
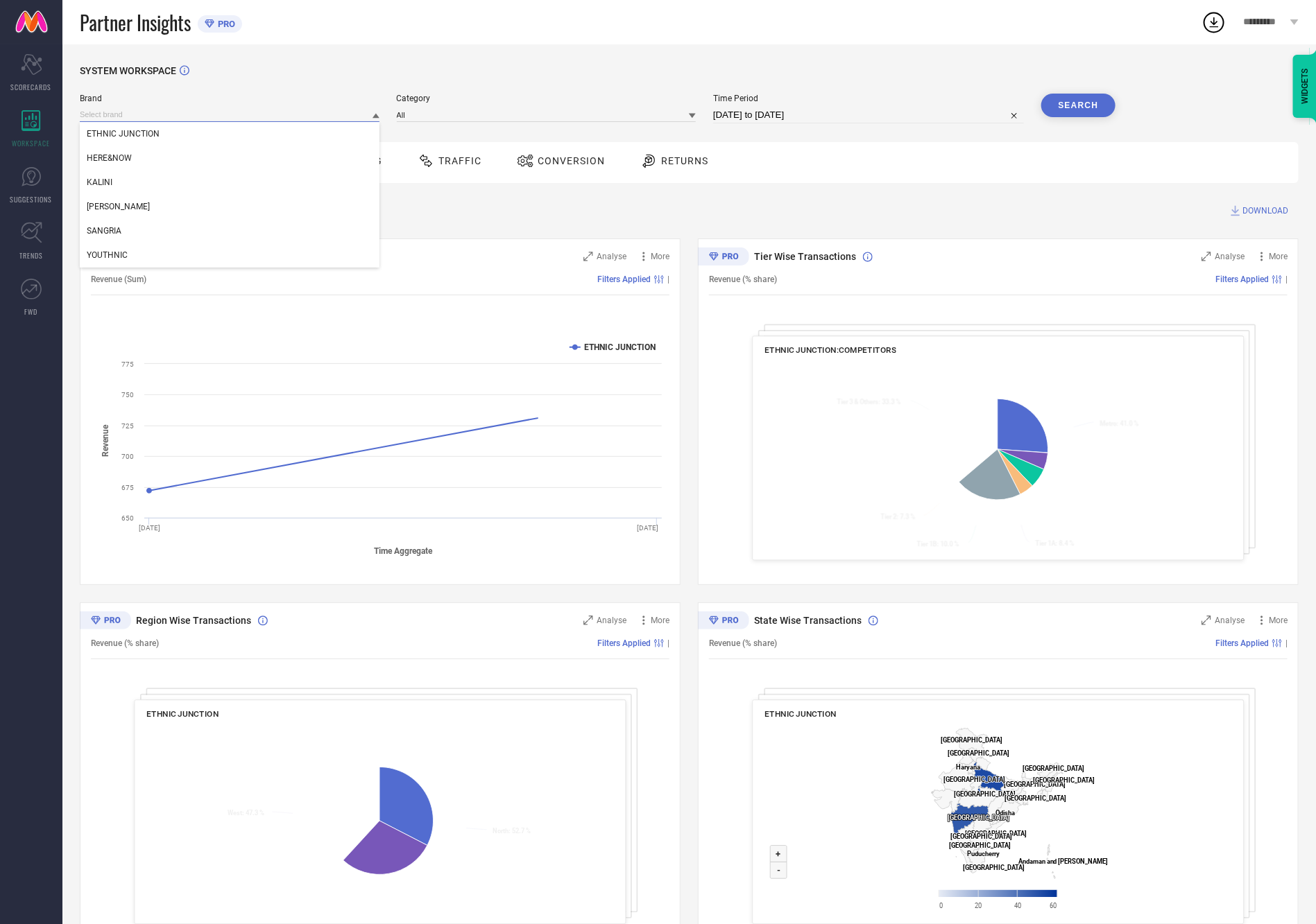
click at [252, 110] on input at bounding box center [229, 115] width 300 height 14
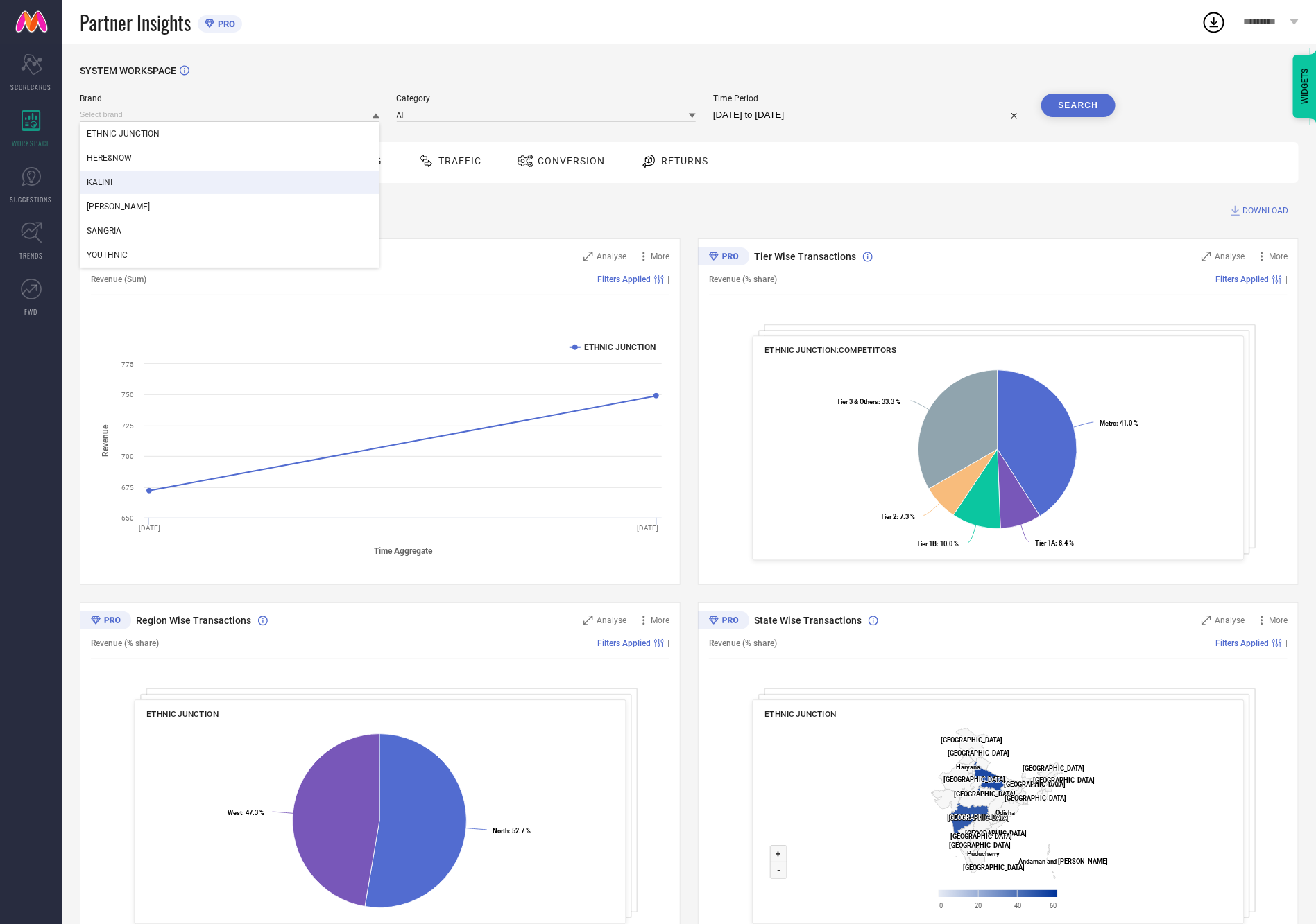
click at [178, 180] on div "KALINI" at bounding box center [229, 182] width 300 height 24
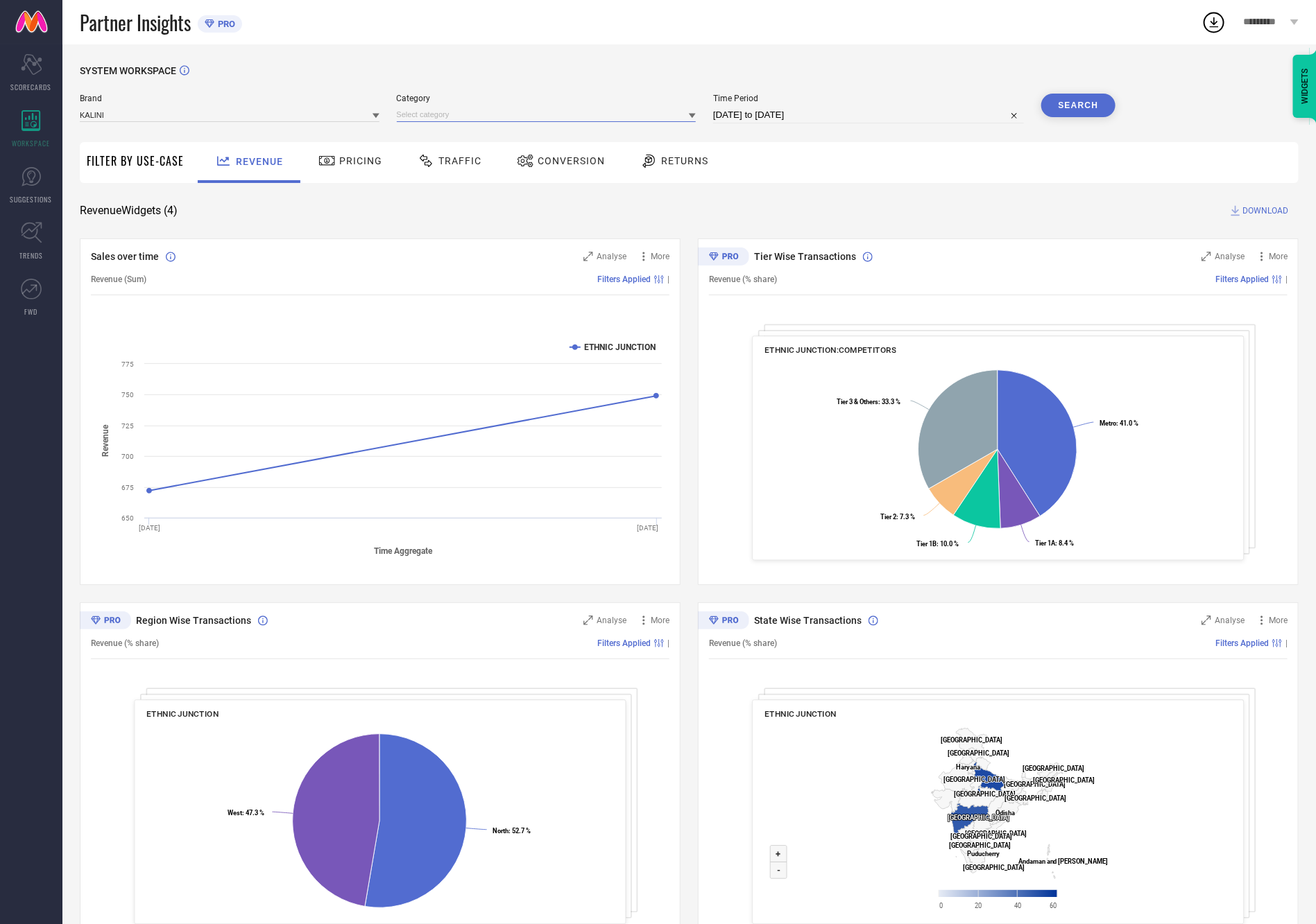
click at [419, 114] on input at bounding box center [546, 115] width 300 height 14
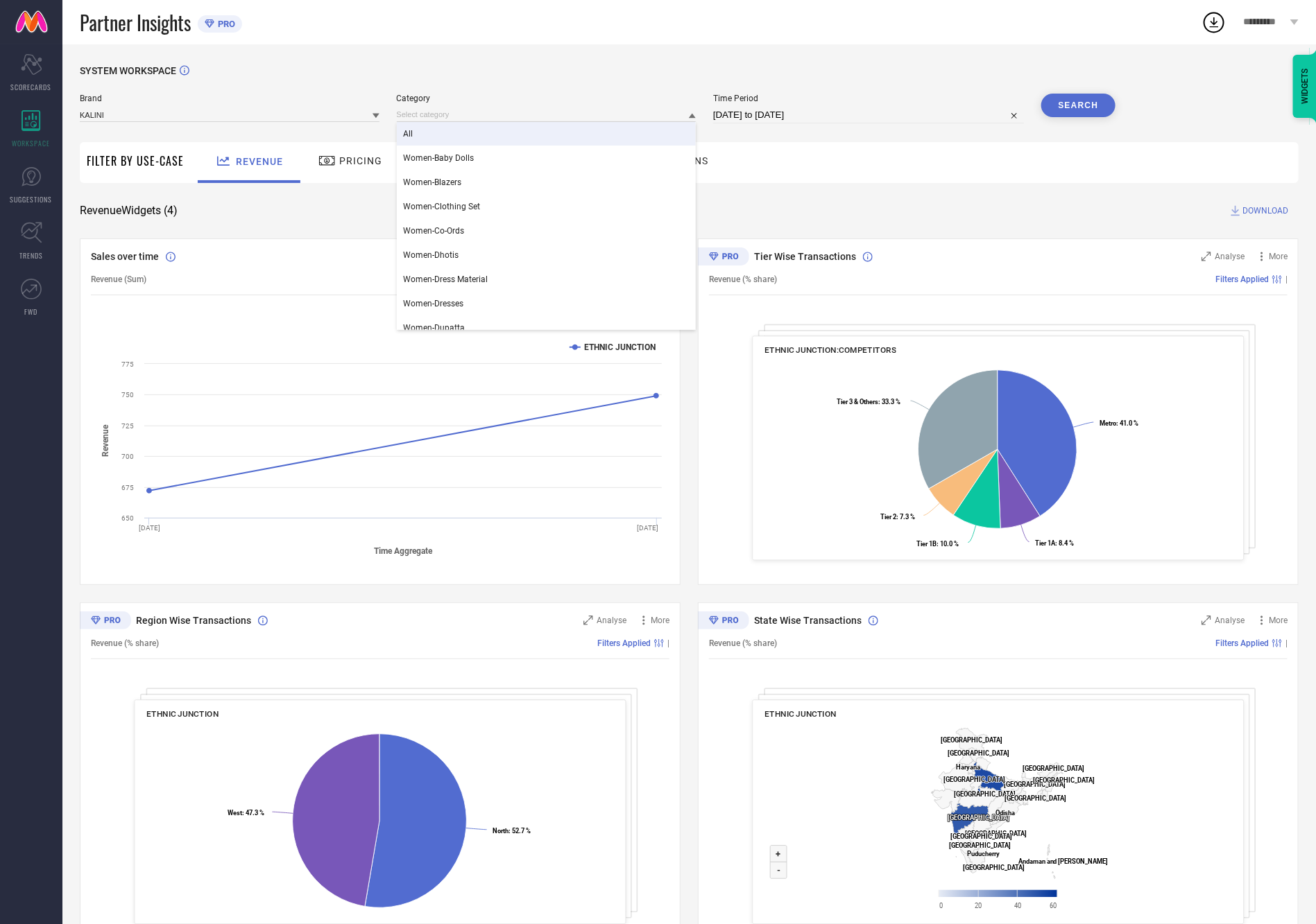
click at [436, 138] on div "All" at bounding box center [546, 134] width 300 height 24
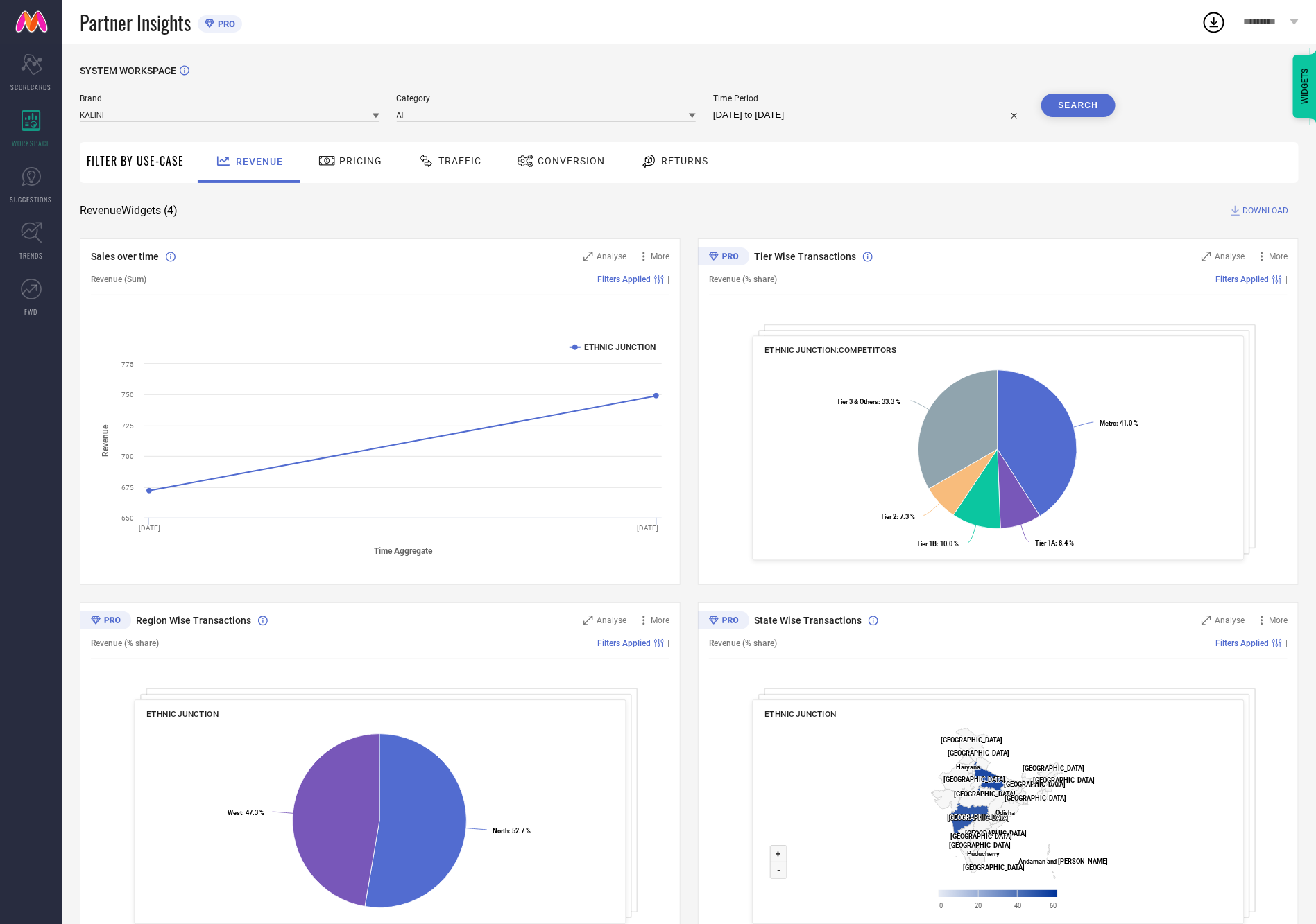
select select "6"
select select "2025"
select select "7"
select select "2025"
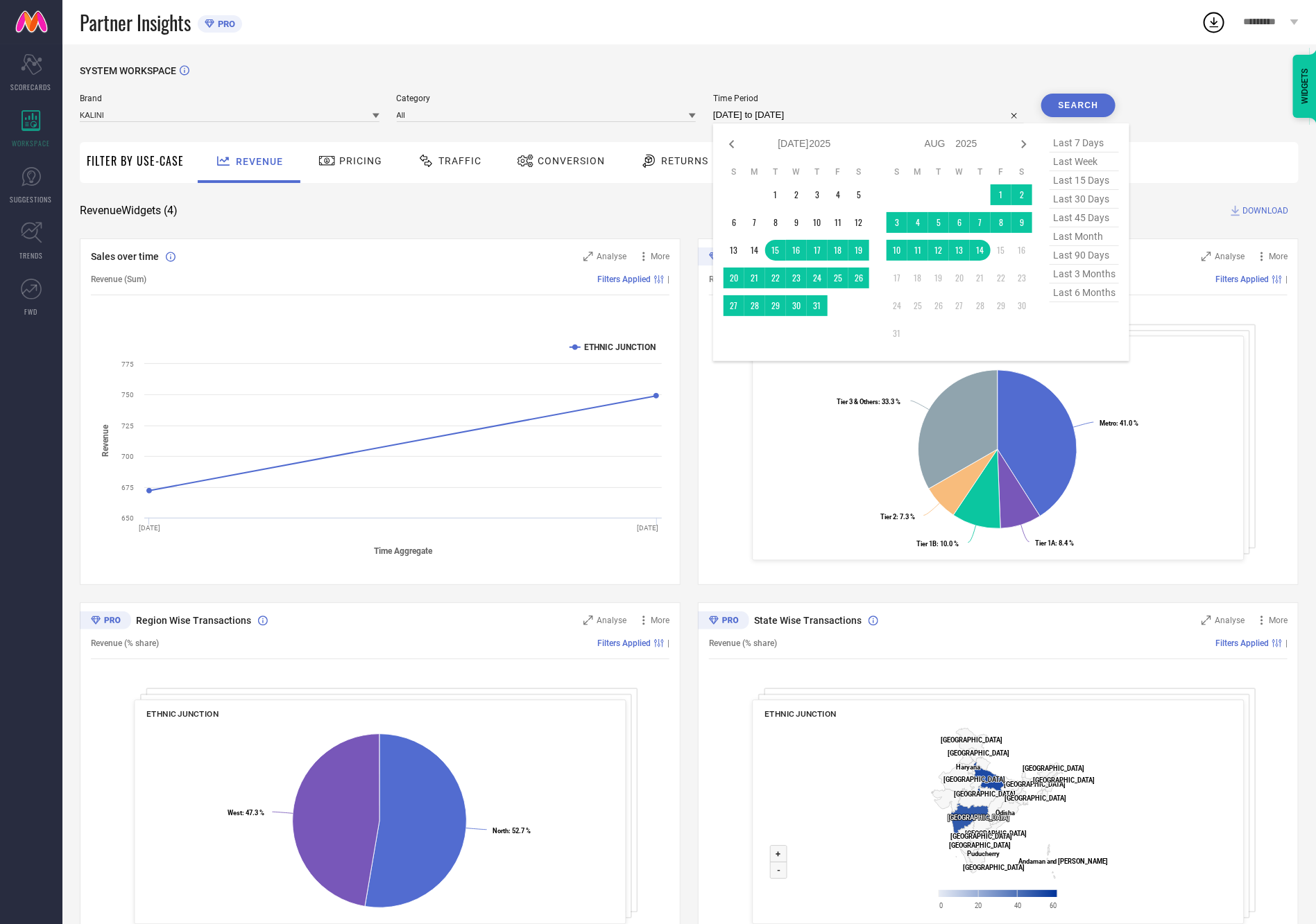
click at [809, 112] on input "15-07-2025 to 14-08-2025" at bounding box center [868, 115] width 310 height 17
click at [928, 246] on td "11" at bounding box center [917, 250] width 21 height 21
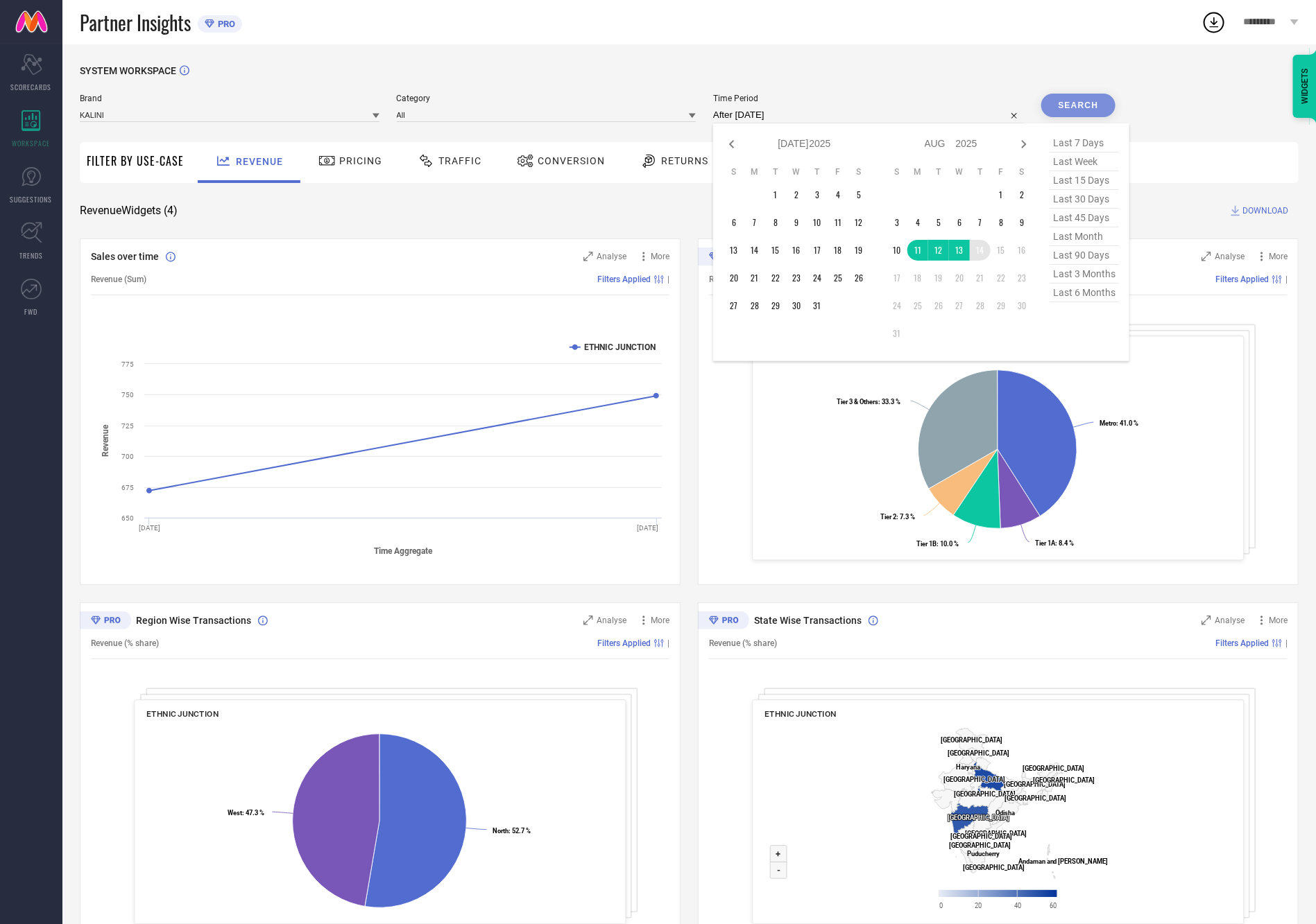
type input "[DATE] to [DATE]"
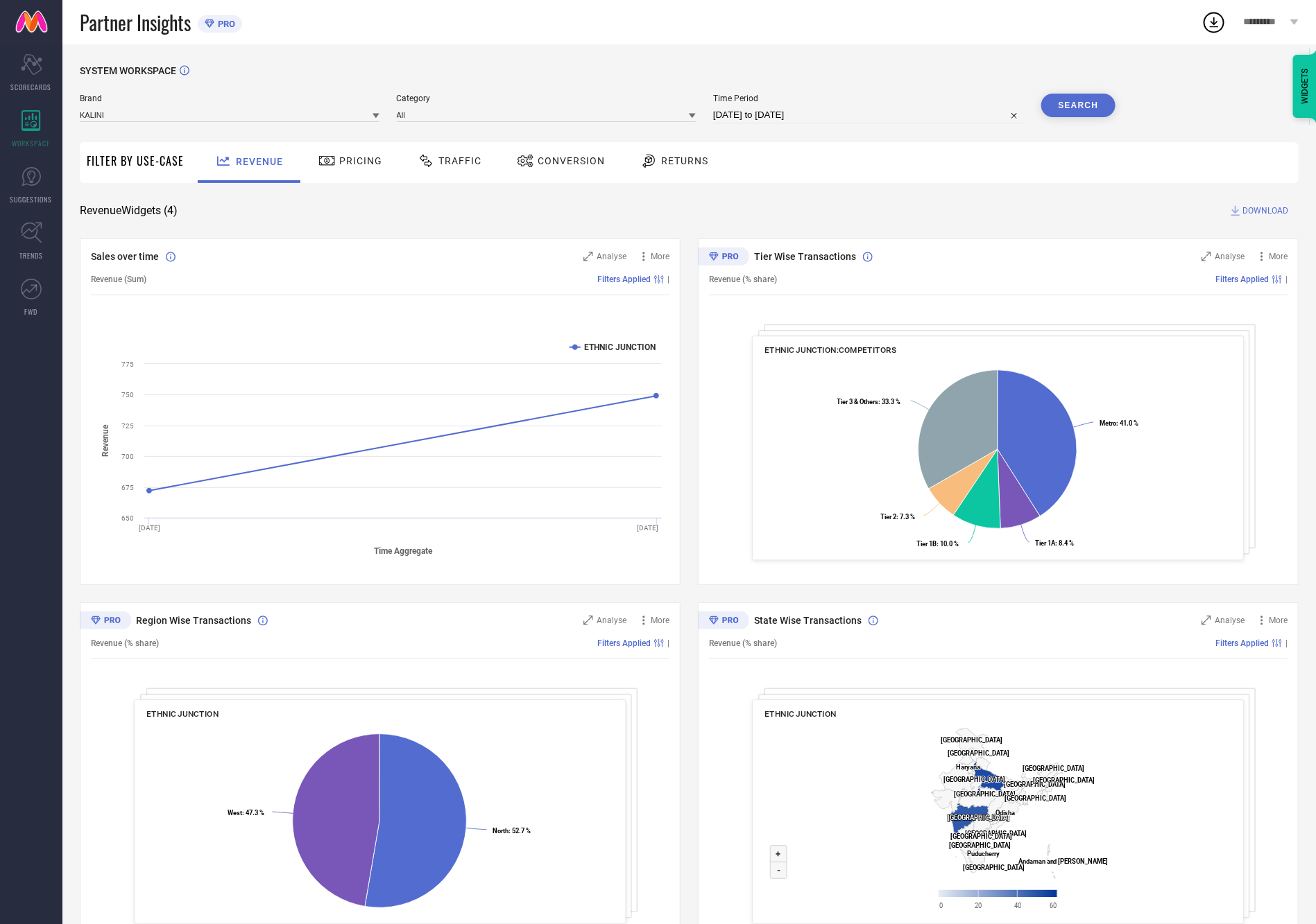
click at [1055, 103] on button "Search" at bounding box center [1078, 105] width 75 height 24
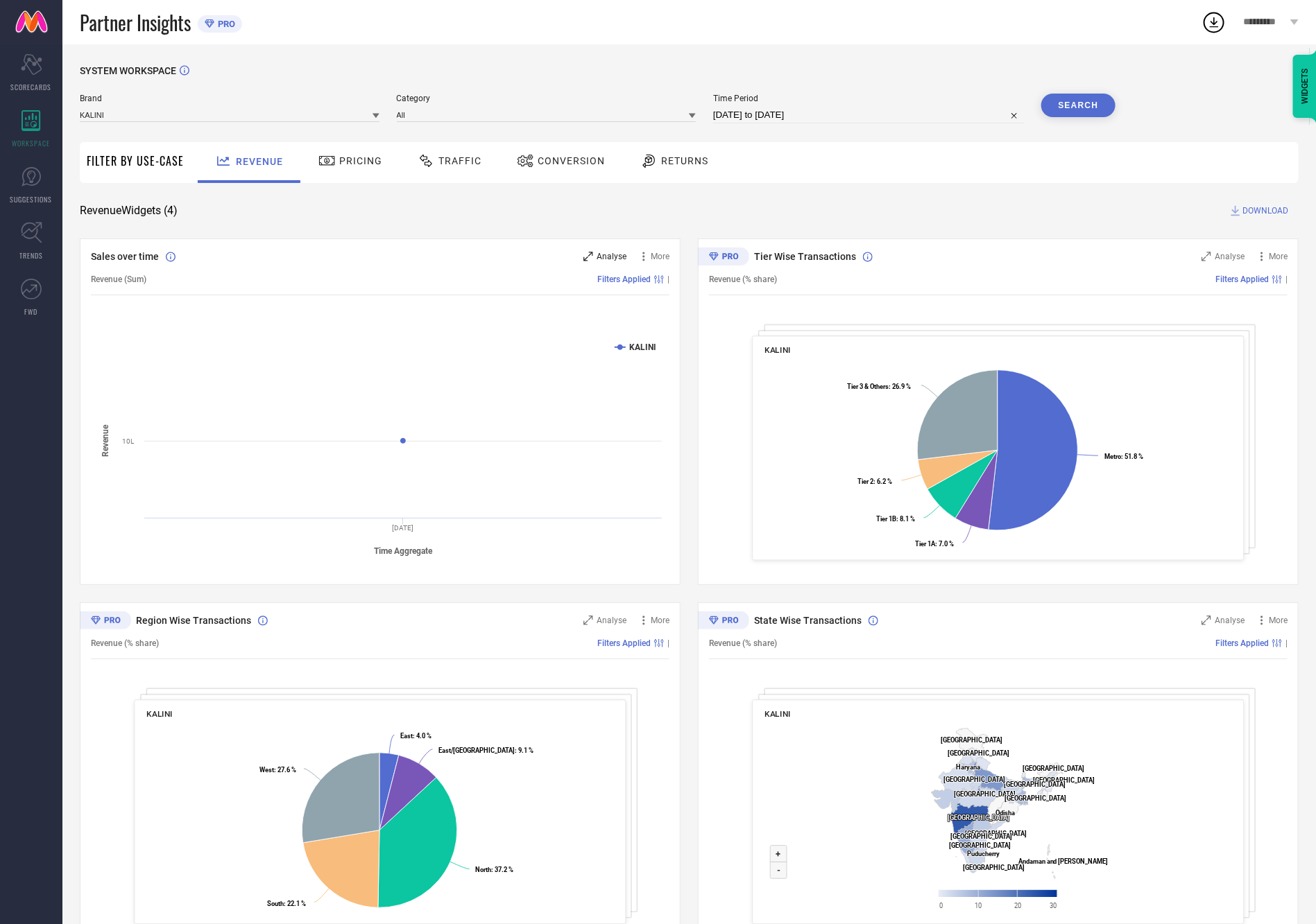
click at [587, 261] on icon at bounding box center [589, 257] width 10 height 10
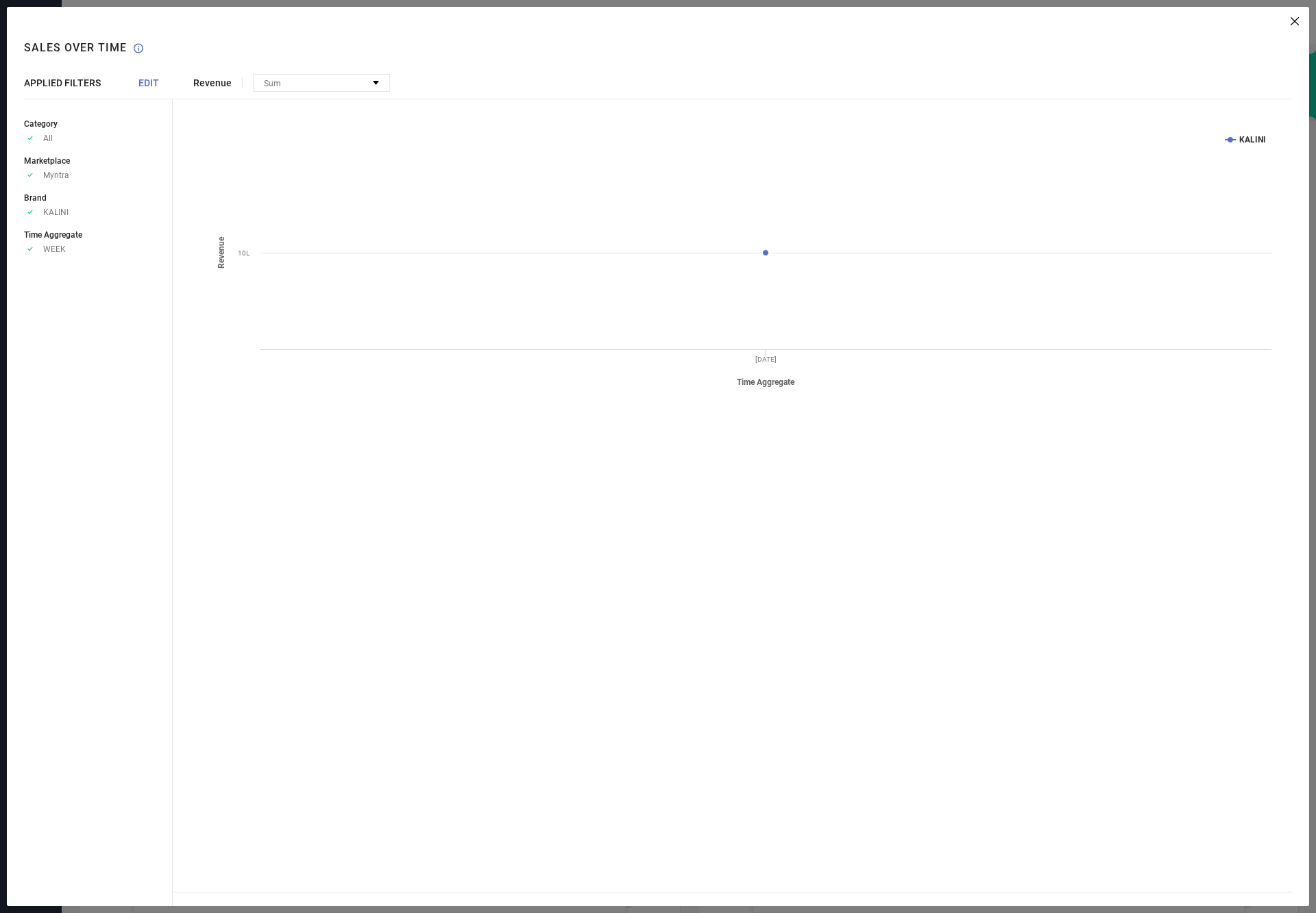
click at [150, 82] on span "EDIT" at bounding box center [148, 82] width 21 height 11
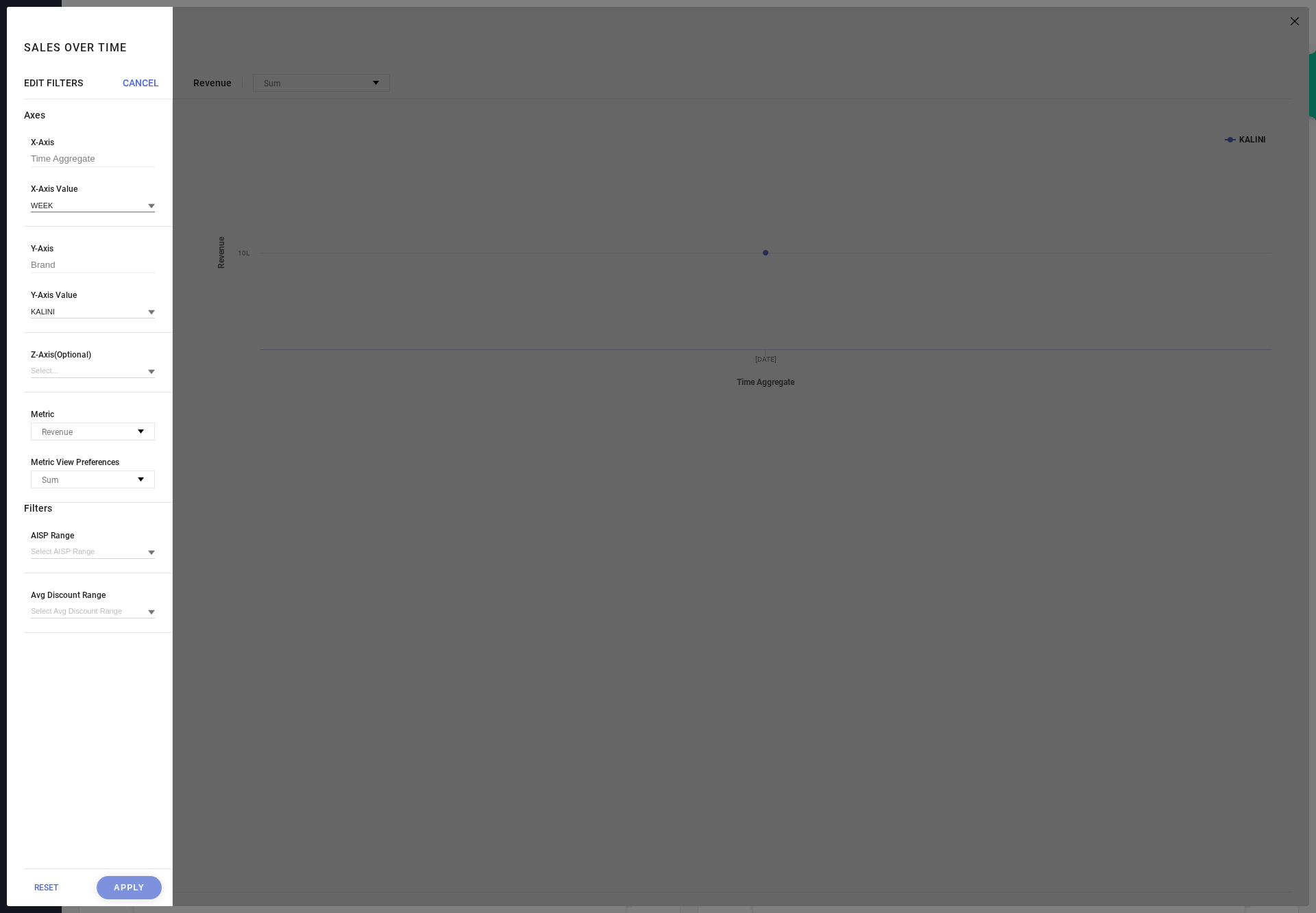
click at [72, 204] on input at bounding box center [92, 205] width 124 height 14
click at [64, 251] on div "DAY" at bounding box center [92, 248] width 124 height 23
click at [126, 876] on button "Apply" at bounding box center [129, 887] width 65 height 23
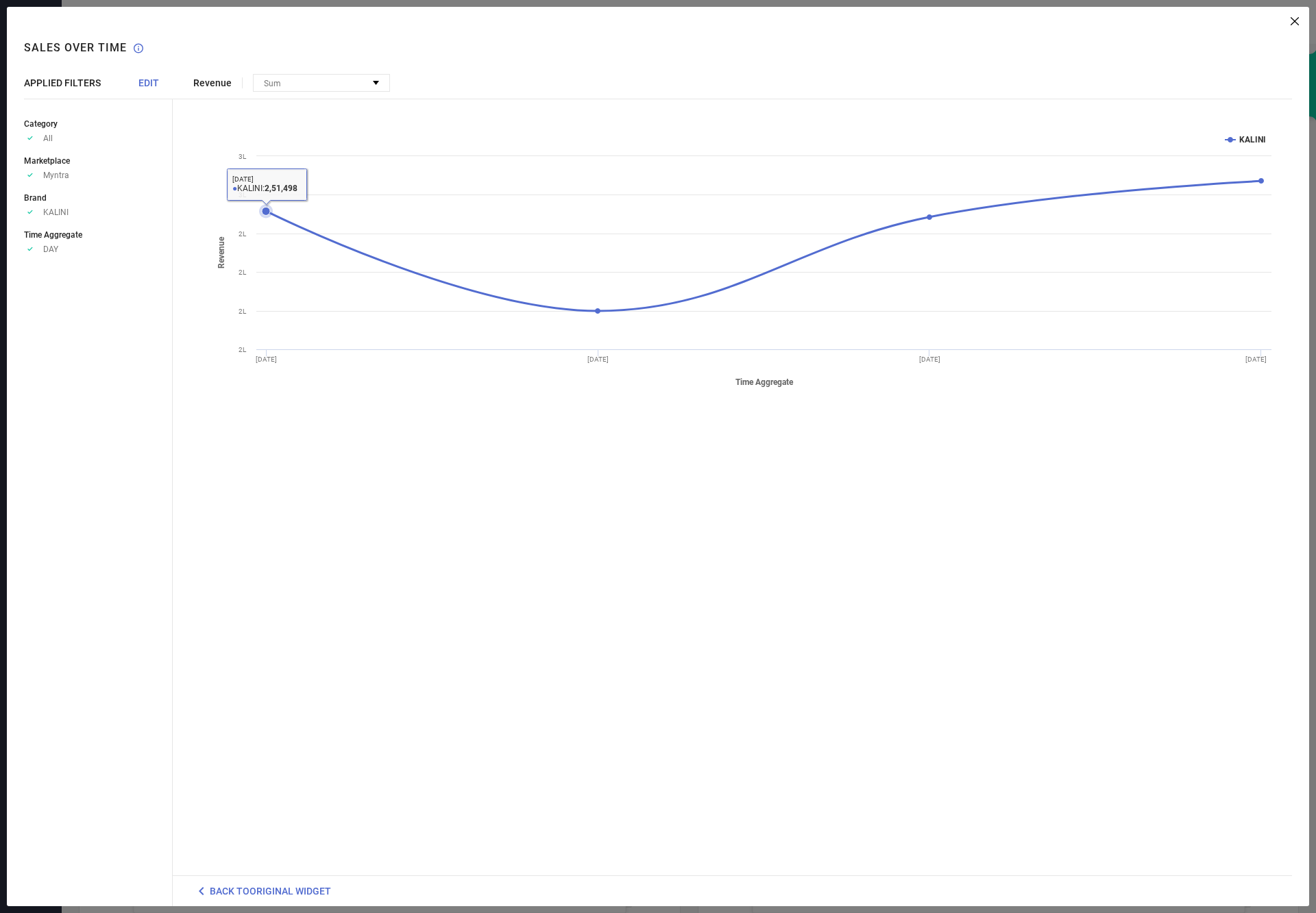
click at [265, 208] on icon at bounding box center [266, 211] width 9 height 9
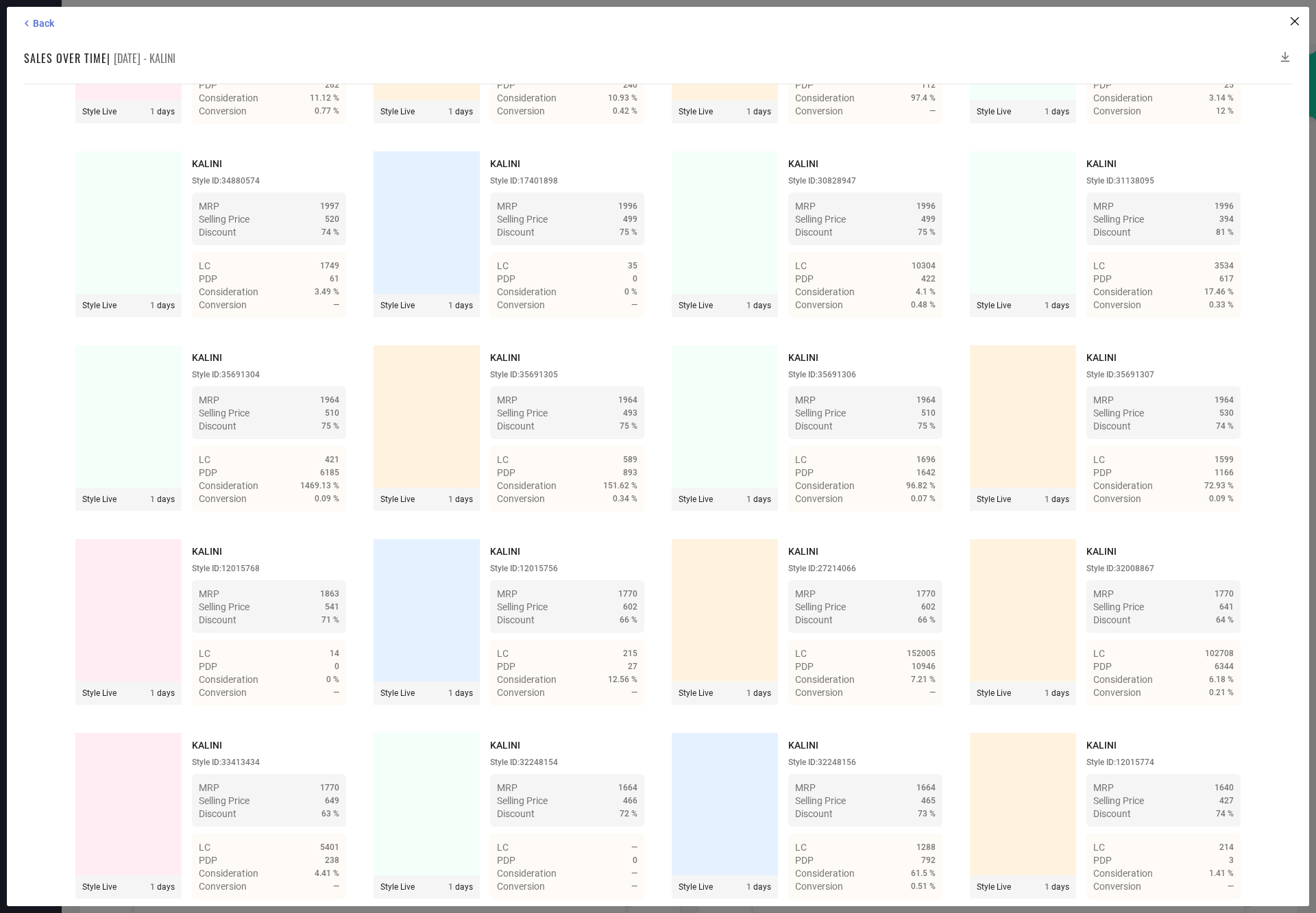
scroll to position [34711, 0]
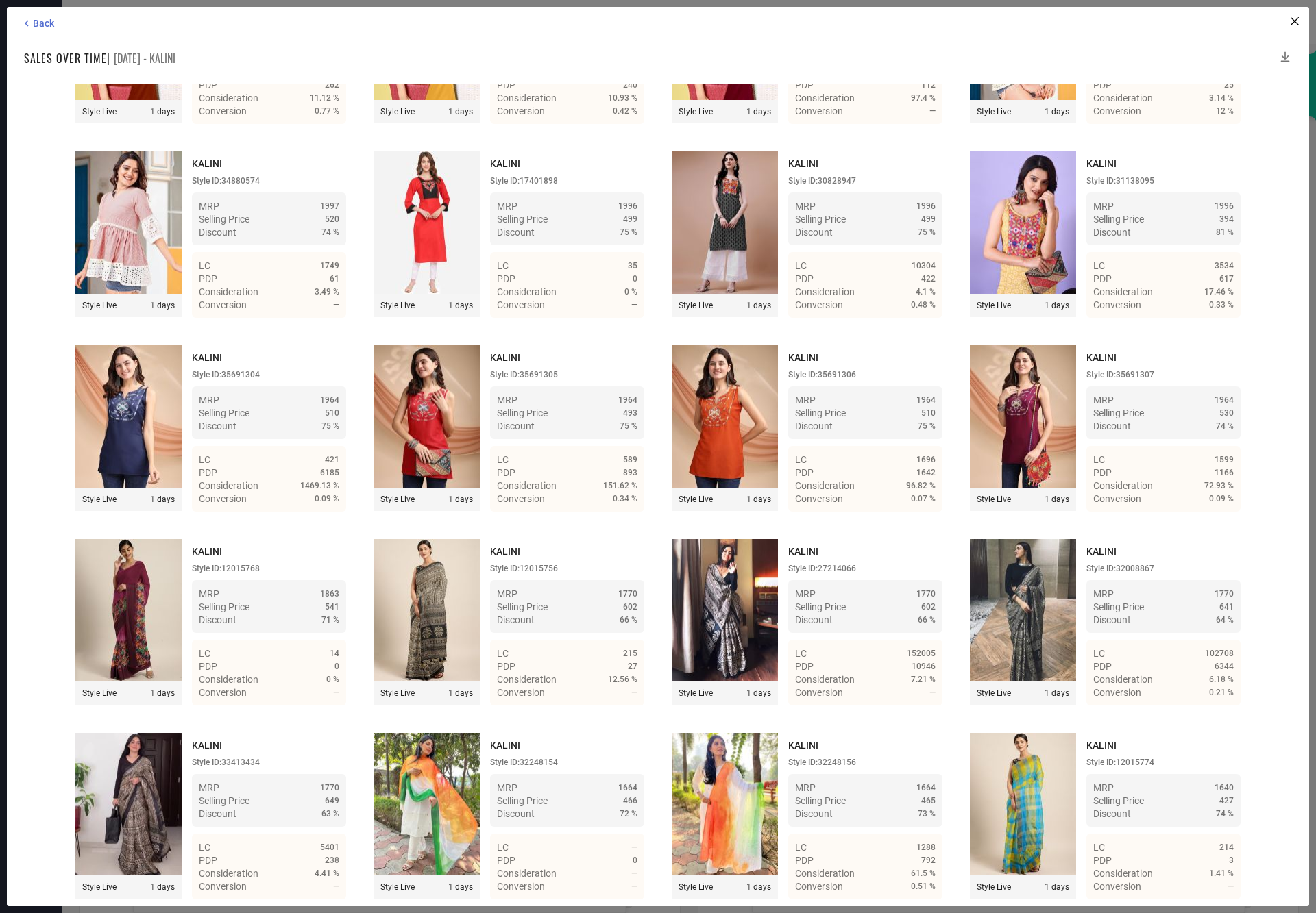
click at [1285, 54] on icon at bounding box center [1285, 56] width 13 height 13
click at [1283, 51] on icon at bounding box center [1285, 56] width 13 height 13
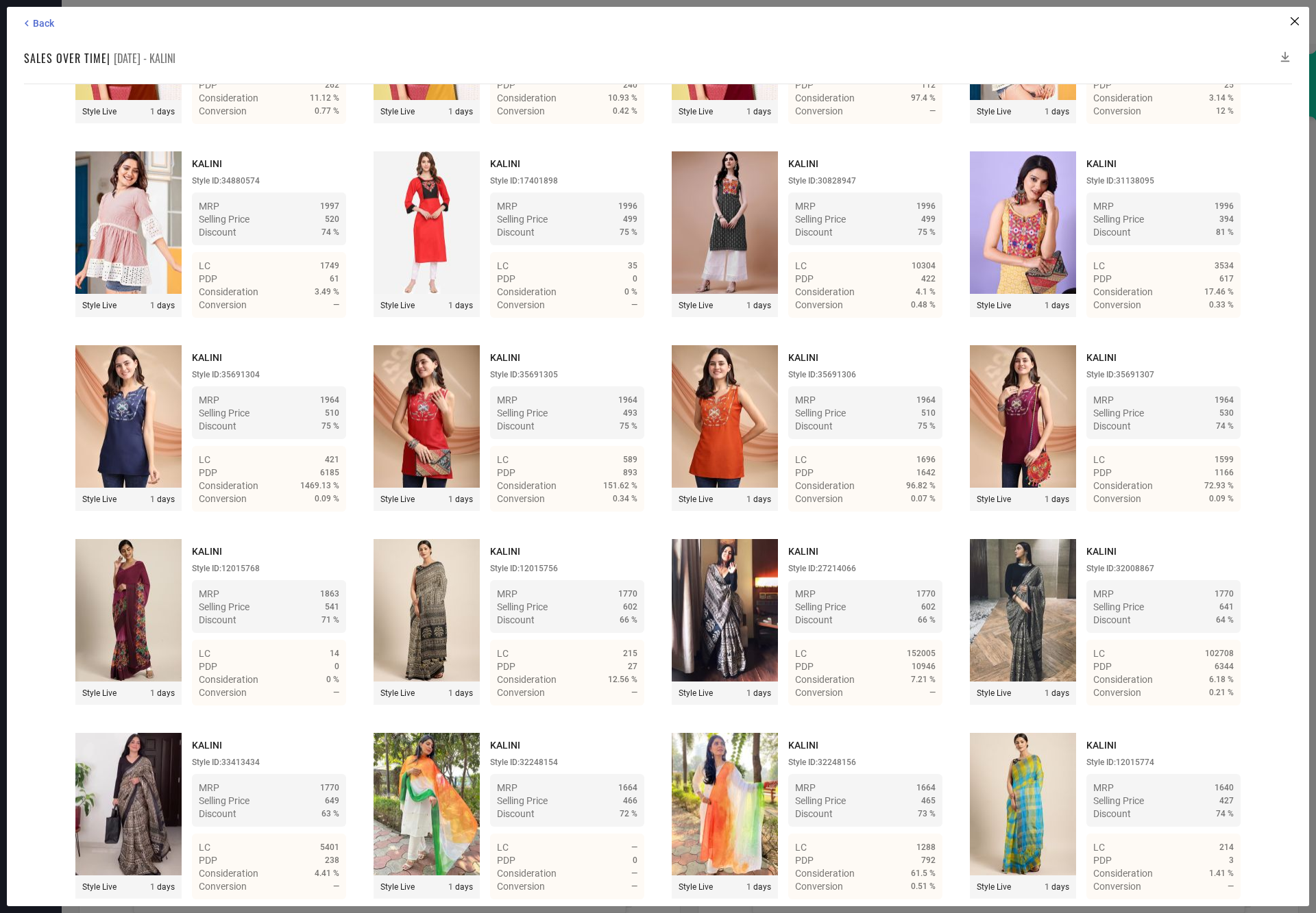
click at [1283, 51] on icon at bounding box center [1285, 56] width 13 height 13
click at [33, 23] on span "Back" at bounding box center [43, 23] width 21 height 11
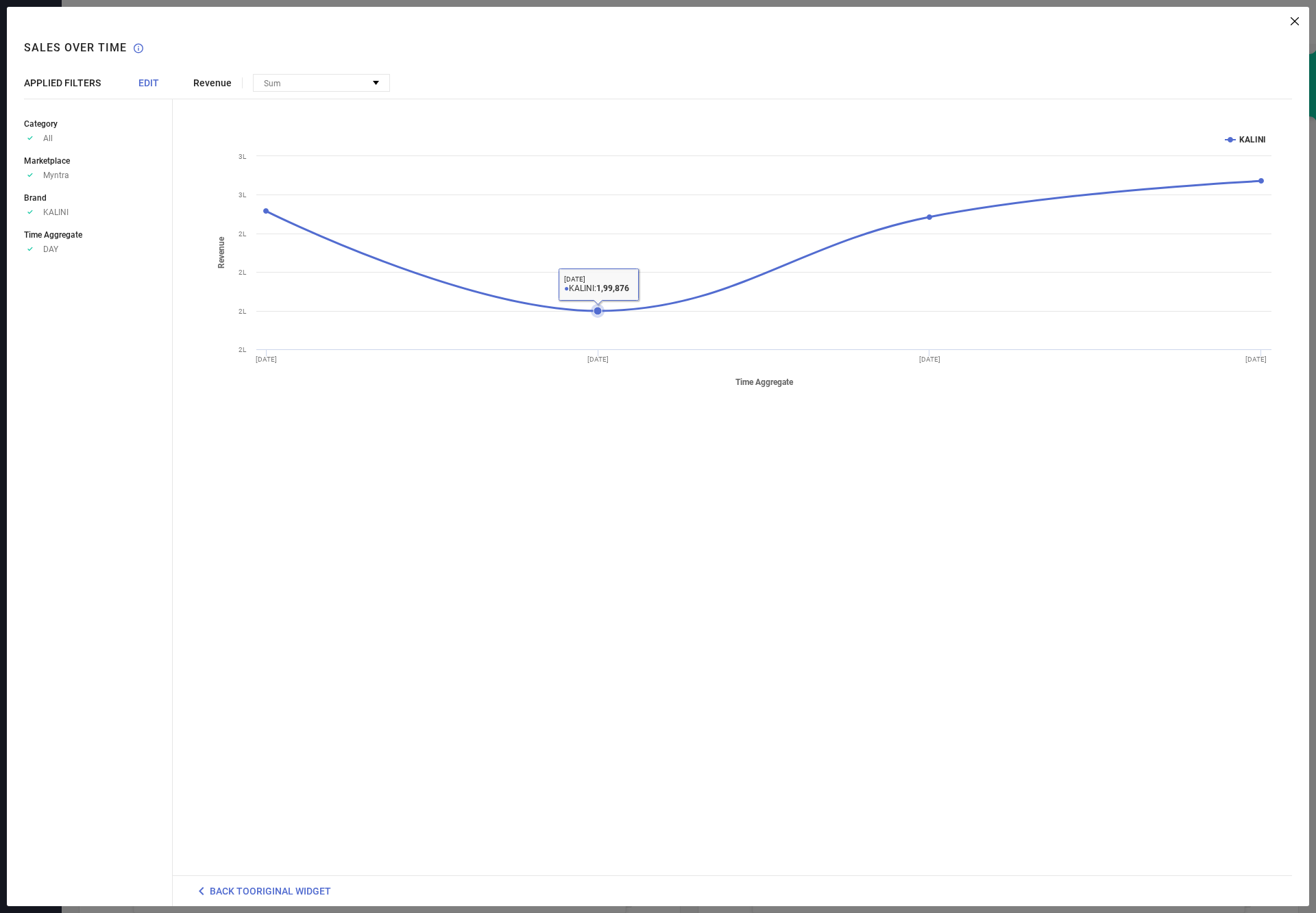
click at [597, 310] on icon at bounding box center [598, 311] width 9 height 9
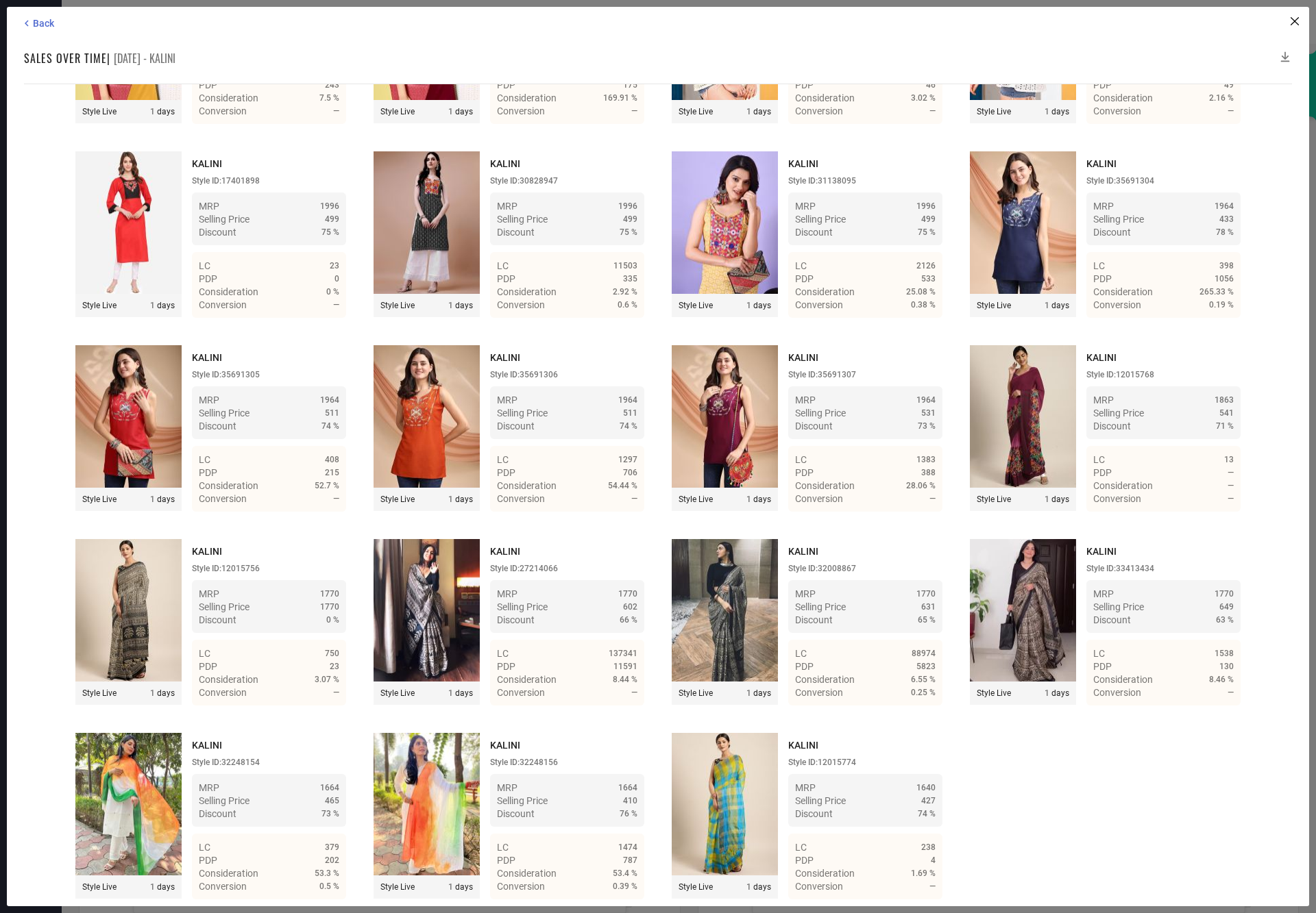
click at [1285, 53] on icon at bounding box center [1285, 57] width 9 height 10
click at [1285, 52] on icon at bounding box center [1285, 57] width 9 height 10
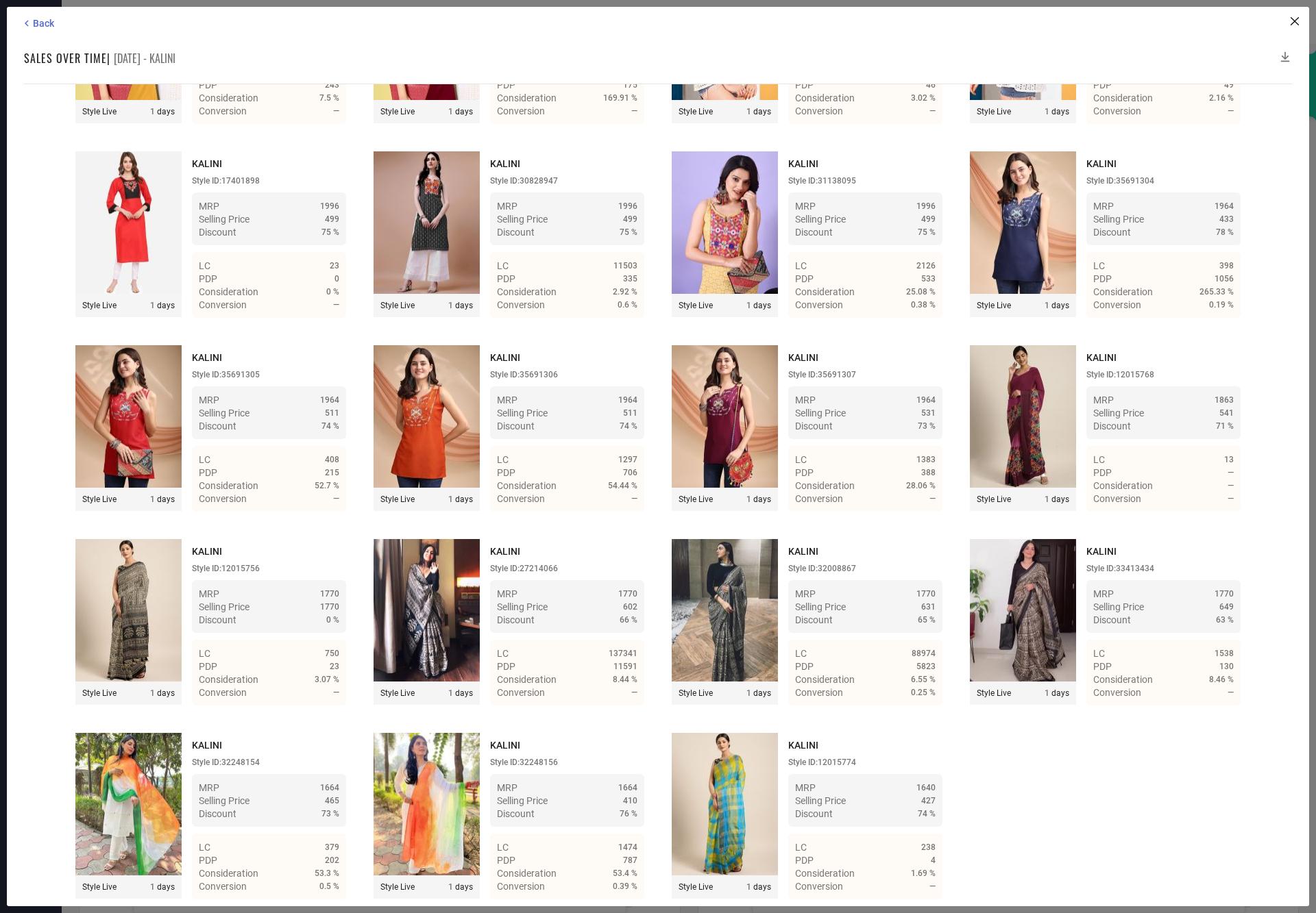
click at [1285, 52] on icon at bounding box center [1285, 57] width 9 height 10
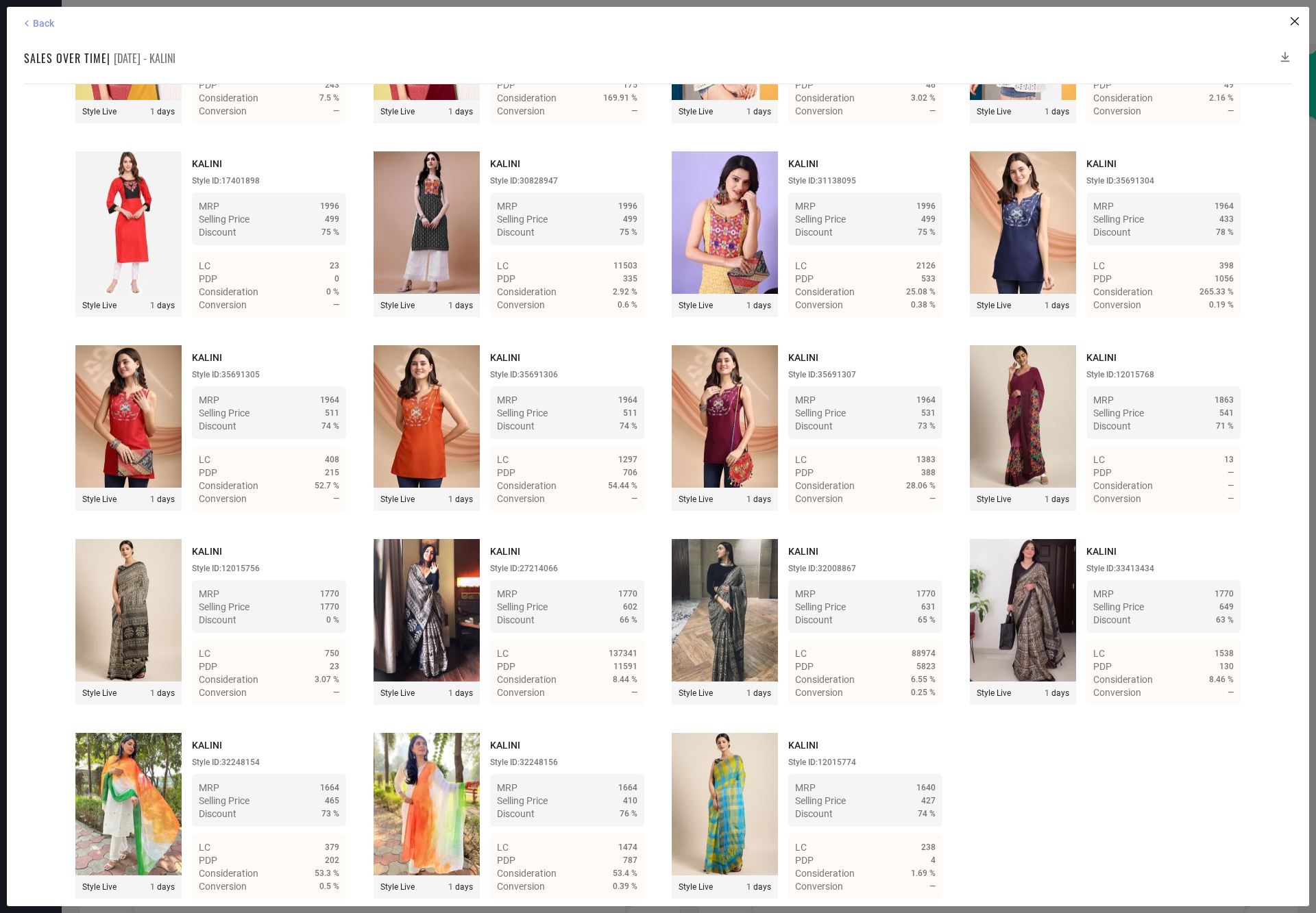
drag, startPoint x: 50, startPoint y: 17, endPoint x: 60, endPoint y: 2, distance: 18.0
click at [49, 18] on span "Back" at bounding box center [43, 23] width 21 height 11
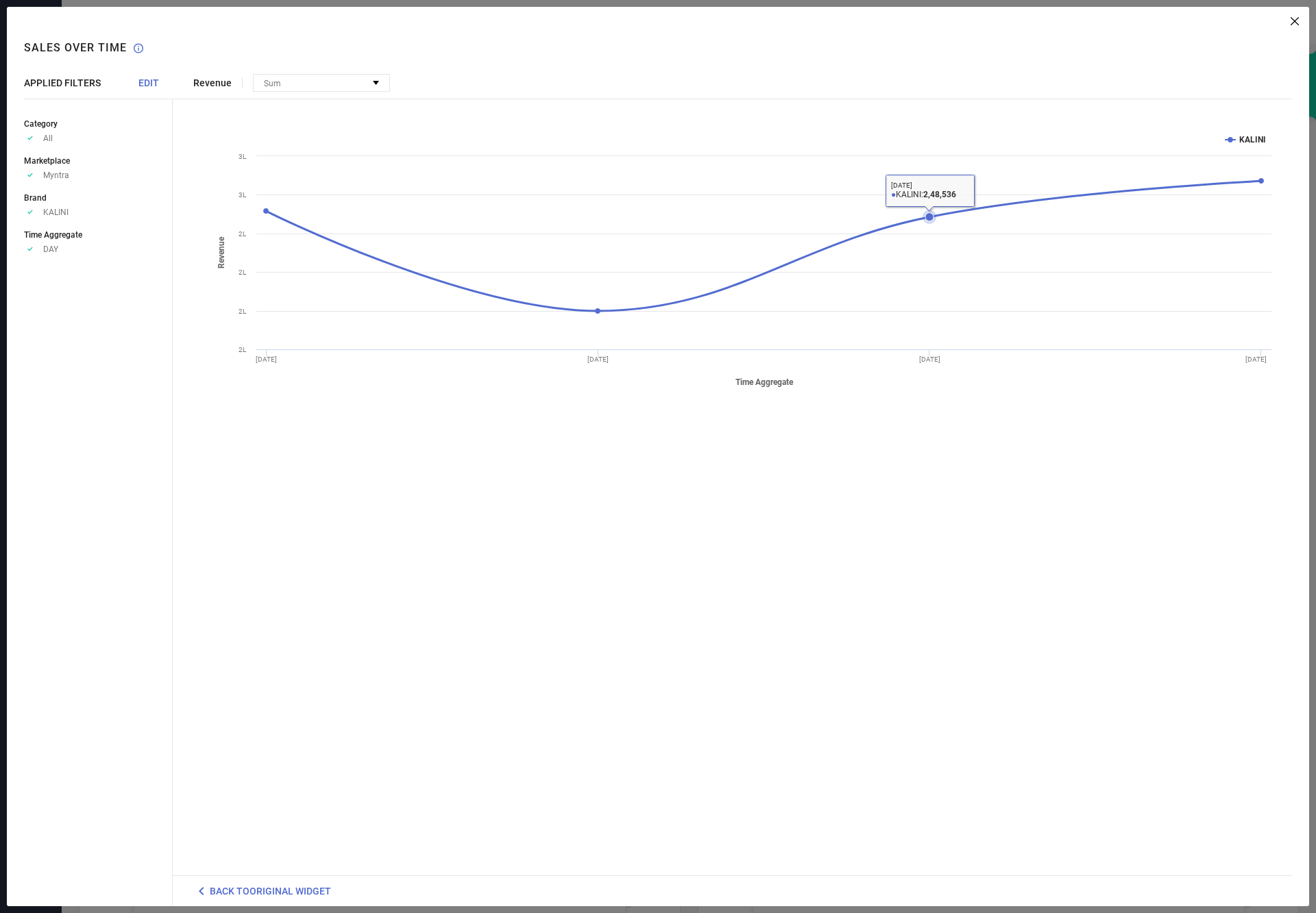
click at [928, 214] on icon at bounding box center [930, 217] width 9 height 9
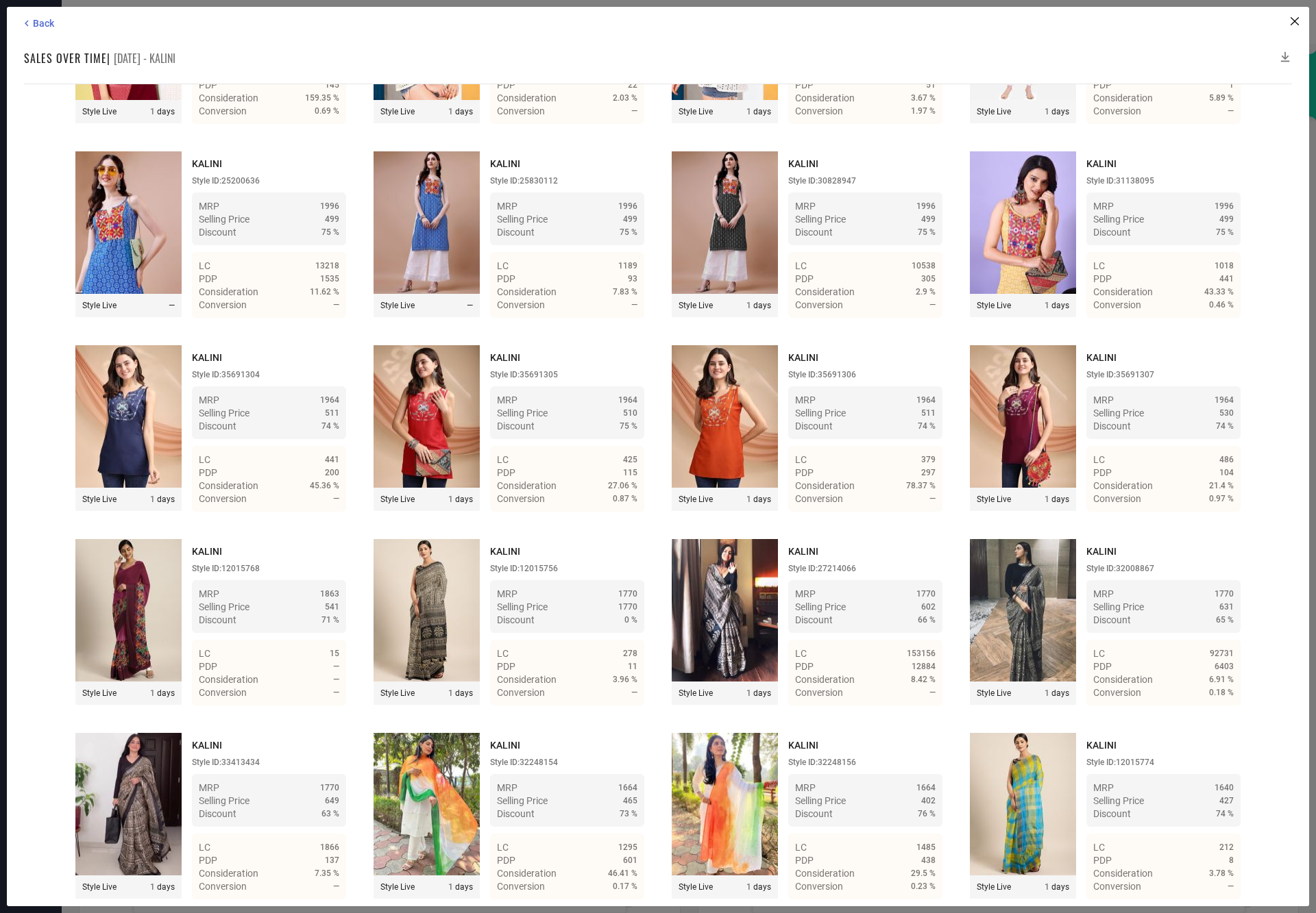
scroll to position [34514, 0]
click at [1283, 55] on icon at bounding box center [1285, 56] width 13 height 13
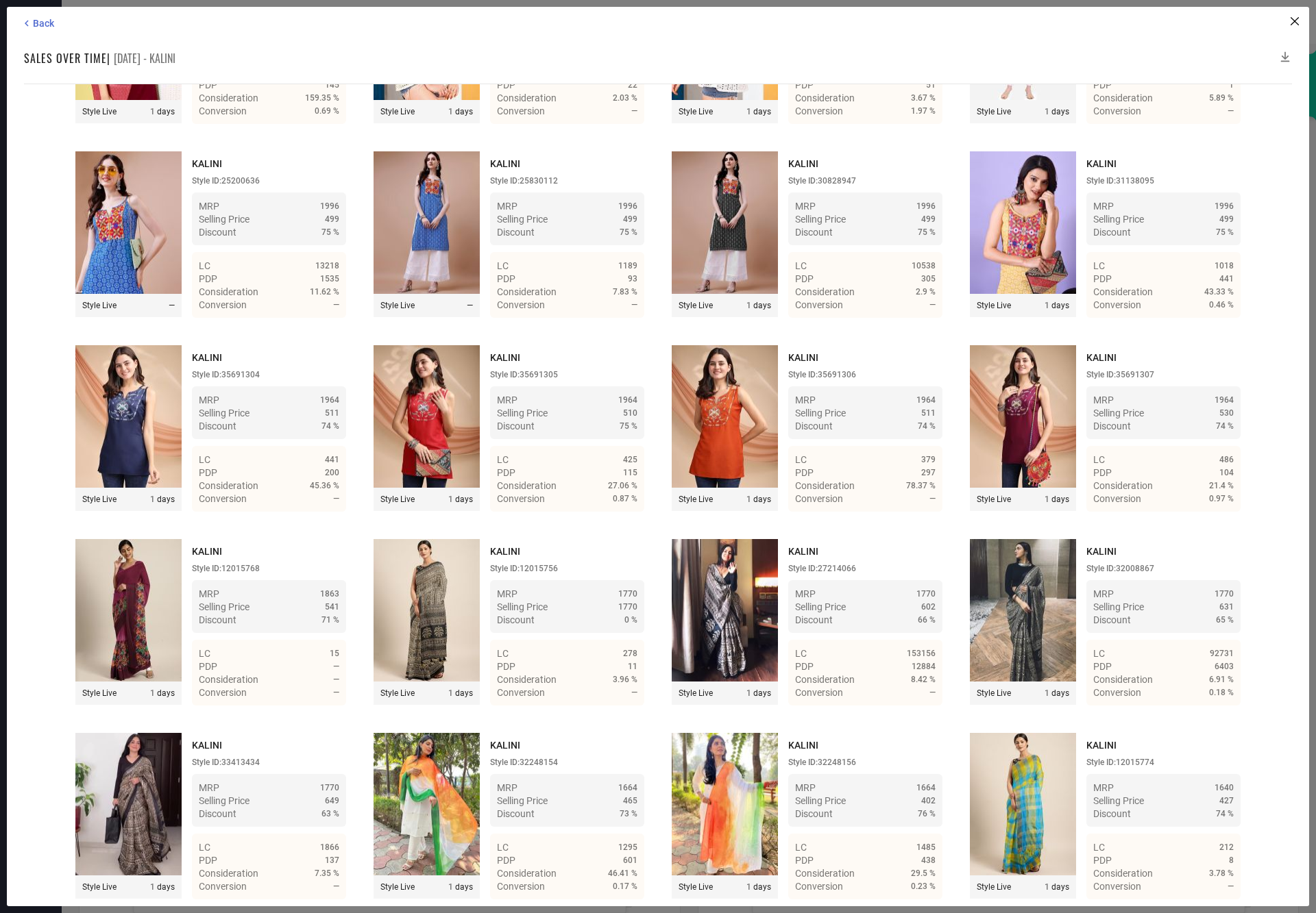
click at [1283, 54] on icon at bounding box center [1285, 56] width 13 height 13
click at [1280, 54] on icon at bounding box center [1285, 56] width 13 height 13
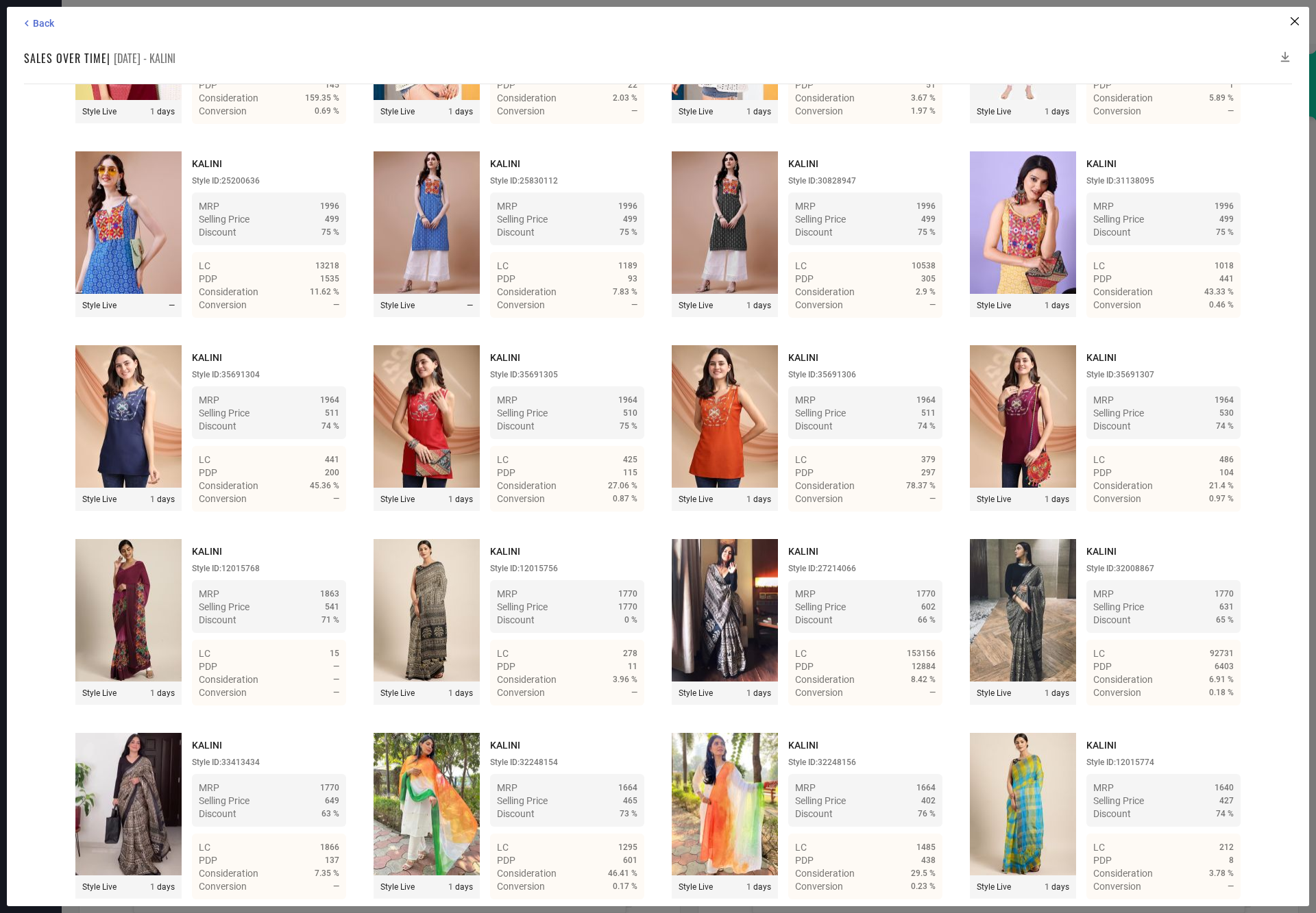
click at [1281, 54] on icon at bounding box center [1285, 56] width 13 height 13
click at [38, 27] on span "Back" at bounding box center [43, 23] width 21 height 11
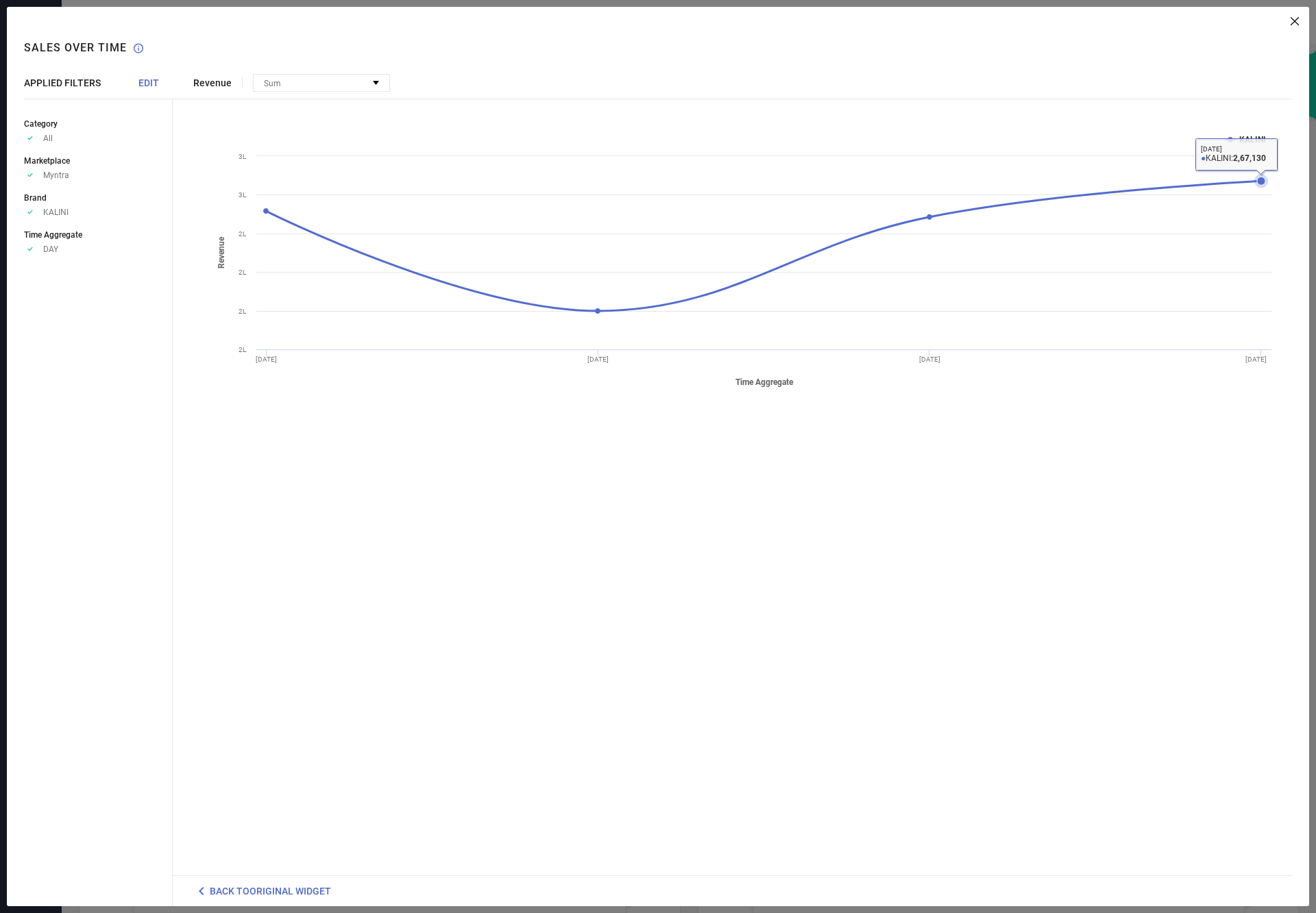
click at [1261, 184] on icon at bounding box center [1261, 181] width 9 height 9
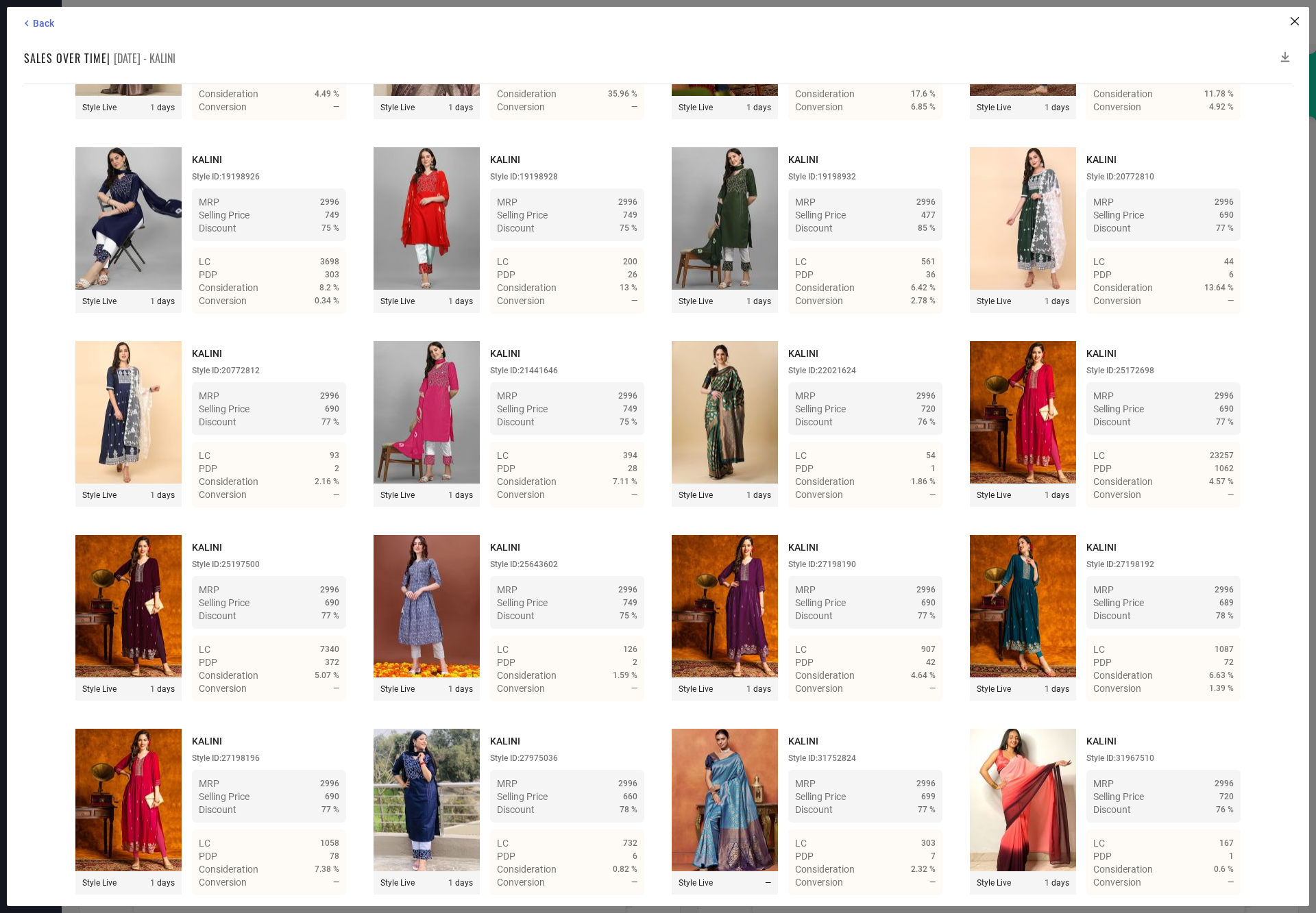
scroll to position [19176, 0]
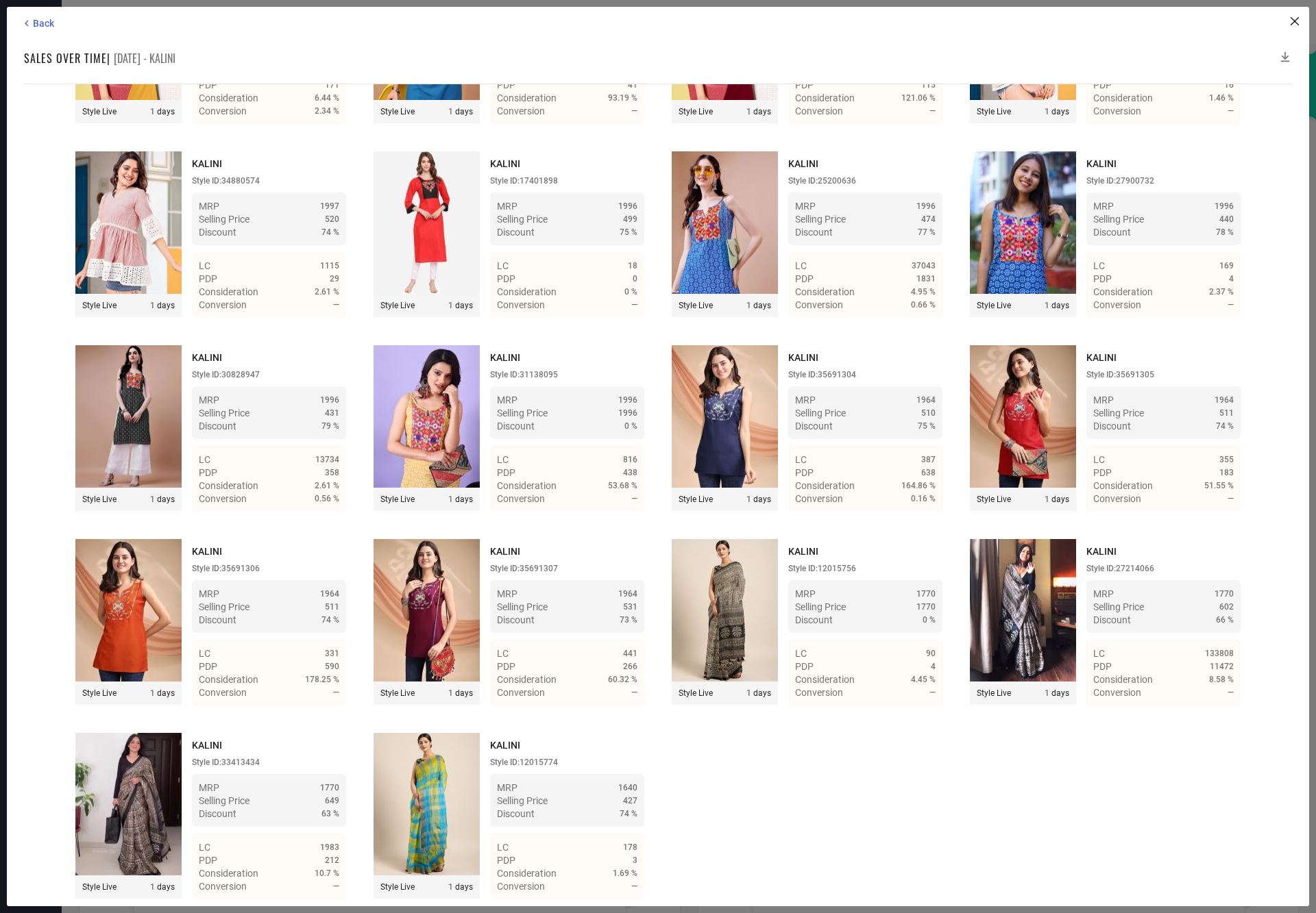
scroll to position [29978, 0]
click at [1281, 55] on icon at bounding box center [1285, 56] width 13 height 13
click at [1283, 53] on icon at bounding box center [1285, 56] width 13 height 13
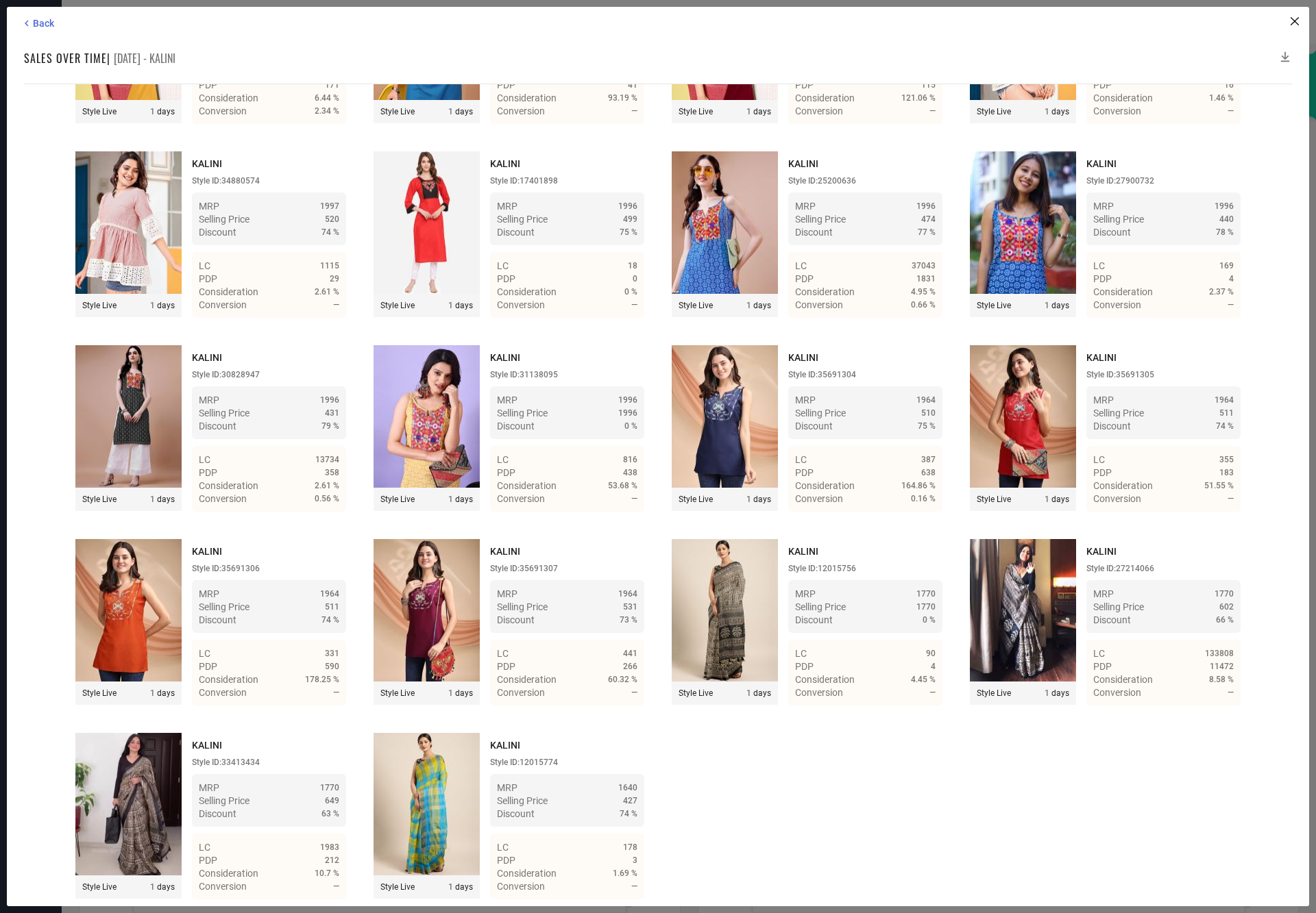
click at [1283, 53] on icon at bounding box center [1285, 56] width 13 height 13
